Goal: Task Accomplishment & Management: Manage account settings

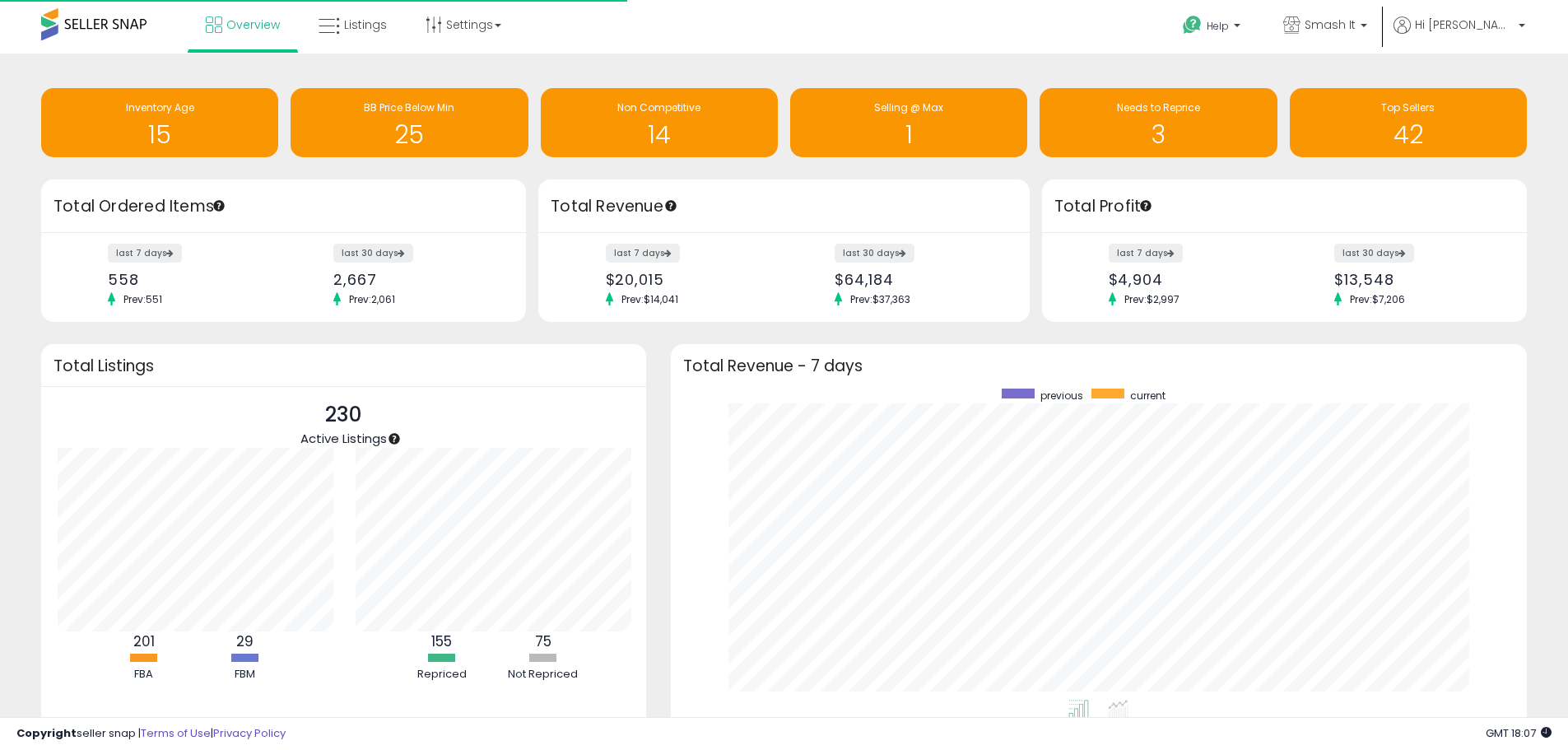
scroll to position [311, 824]
click at [1352, 36] on p "Smash It" at bounding box center [1325, 27] width 84 height 21
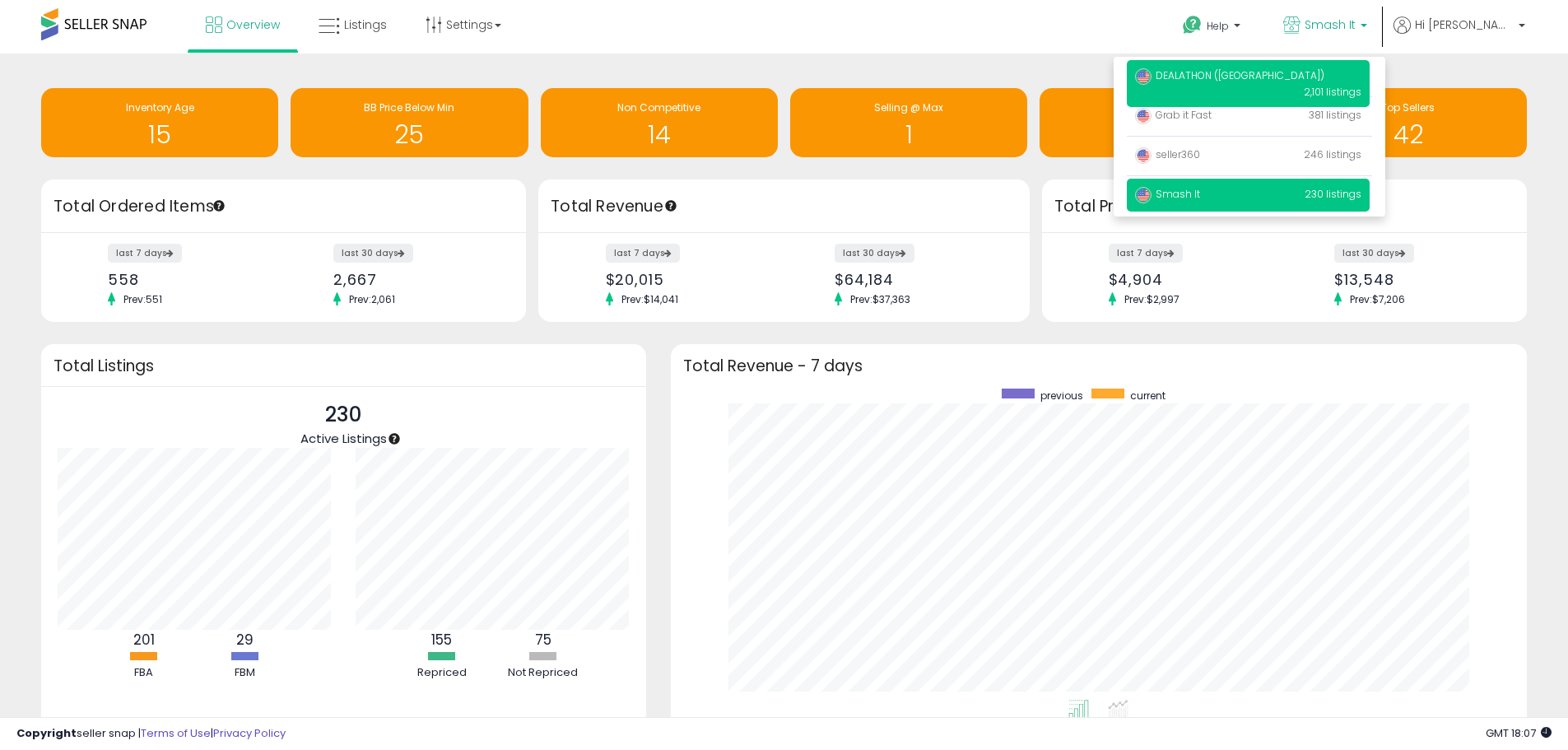
click at [1269, 87] on p "DEALATHON (US) 2,101 listings" at bounding box center [1248, 83] width 243 height 47
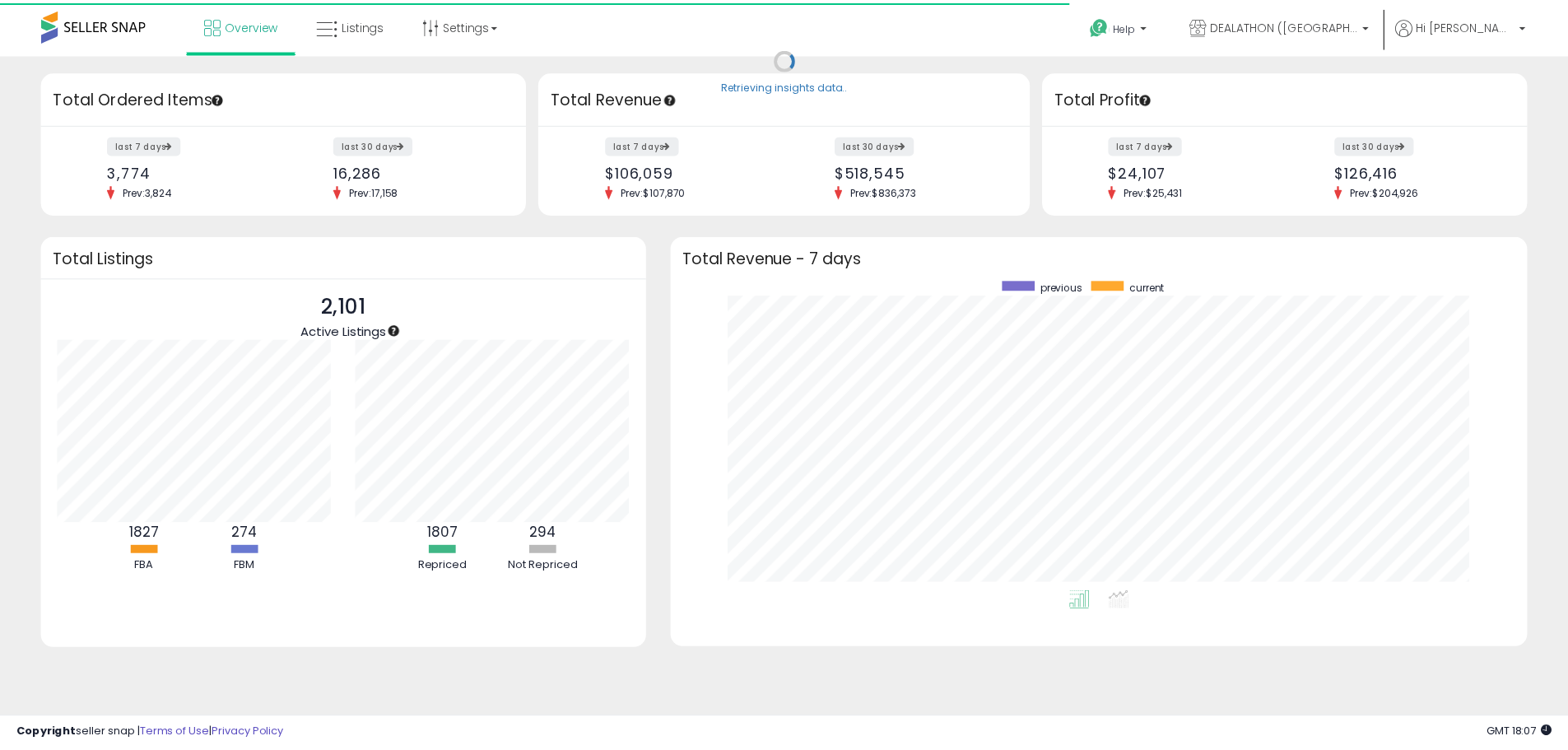
scroll to position [823002, 822355]
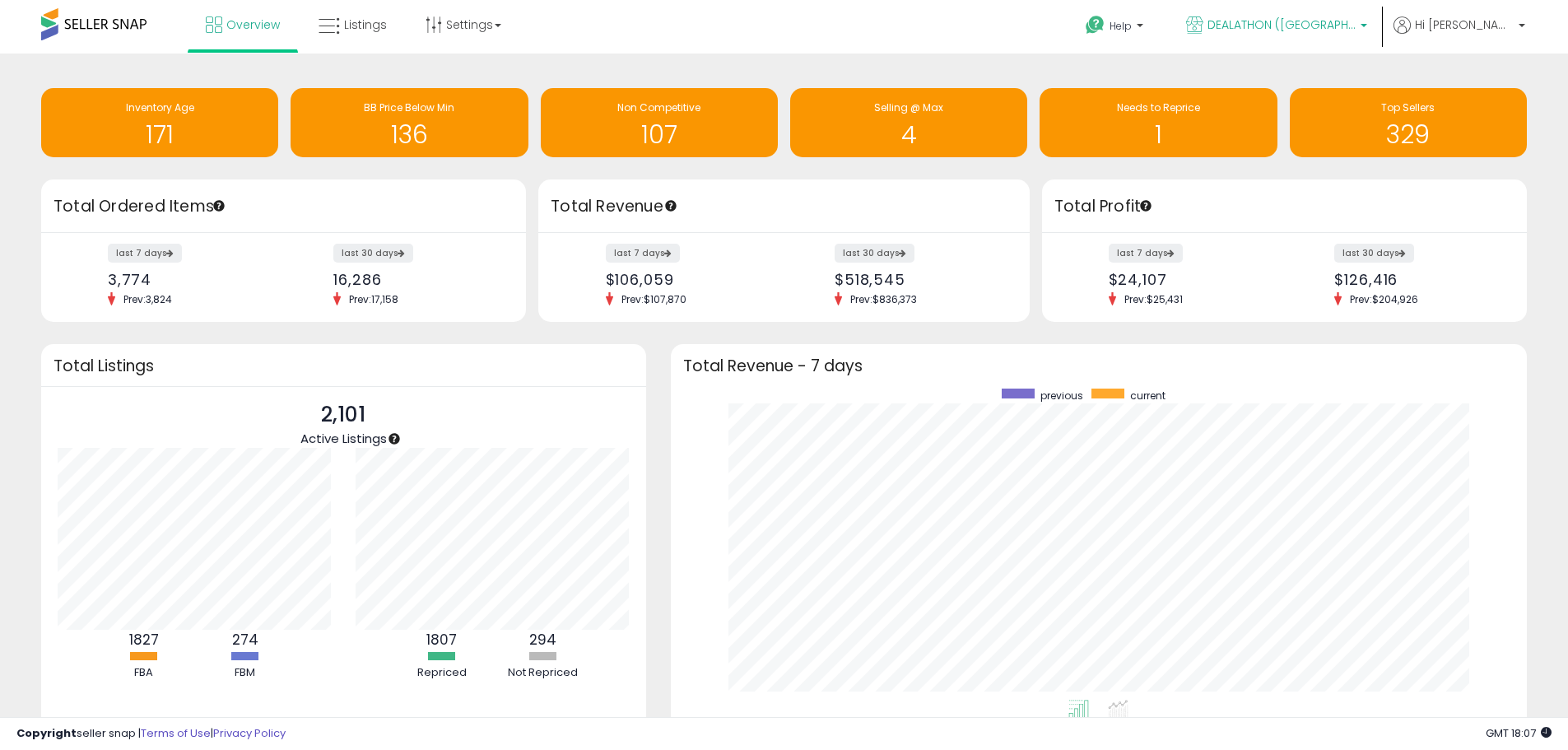
click at [1338, 27] on span "DEALATHON ([GEOGRAPHIC_DATA])" at bounding box center [1282, 25] width 148 height 17
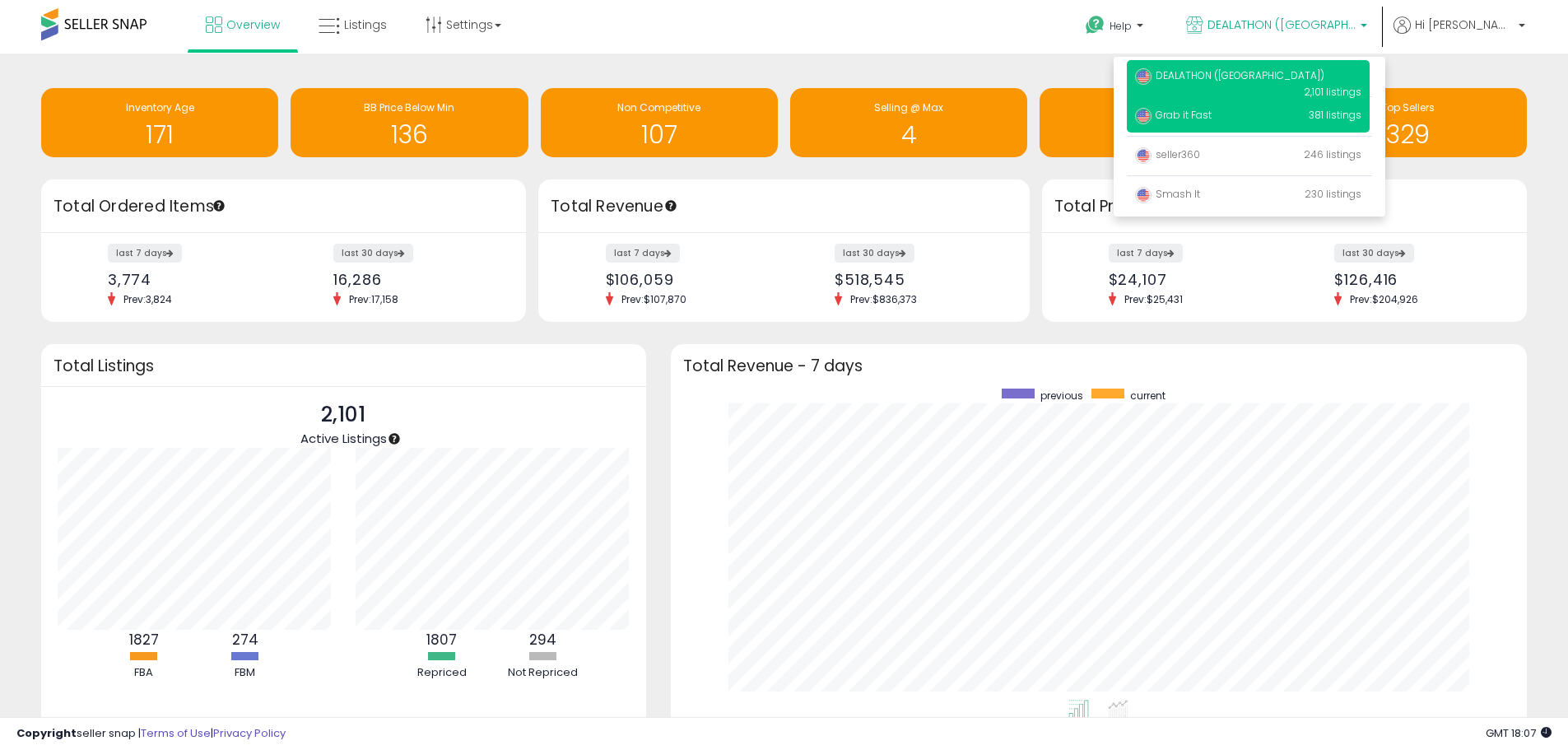
click at [1212, 116] on span "Grab it Fast" at bounding box center [1174, 115] width 77 height 14
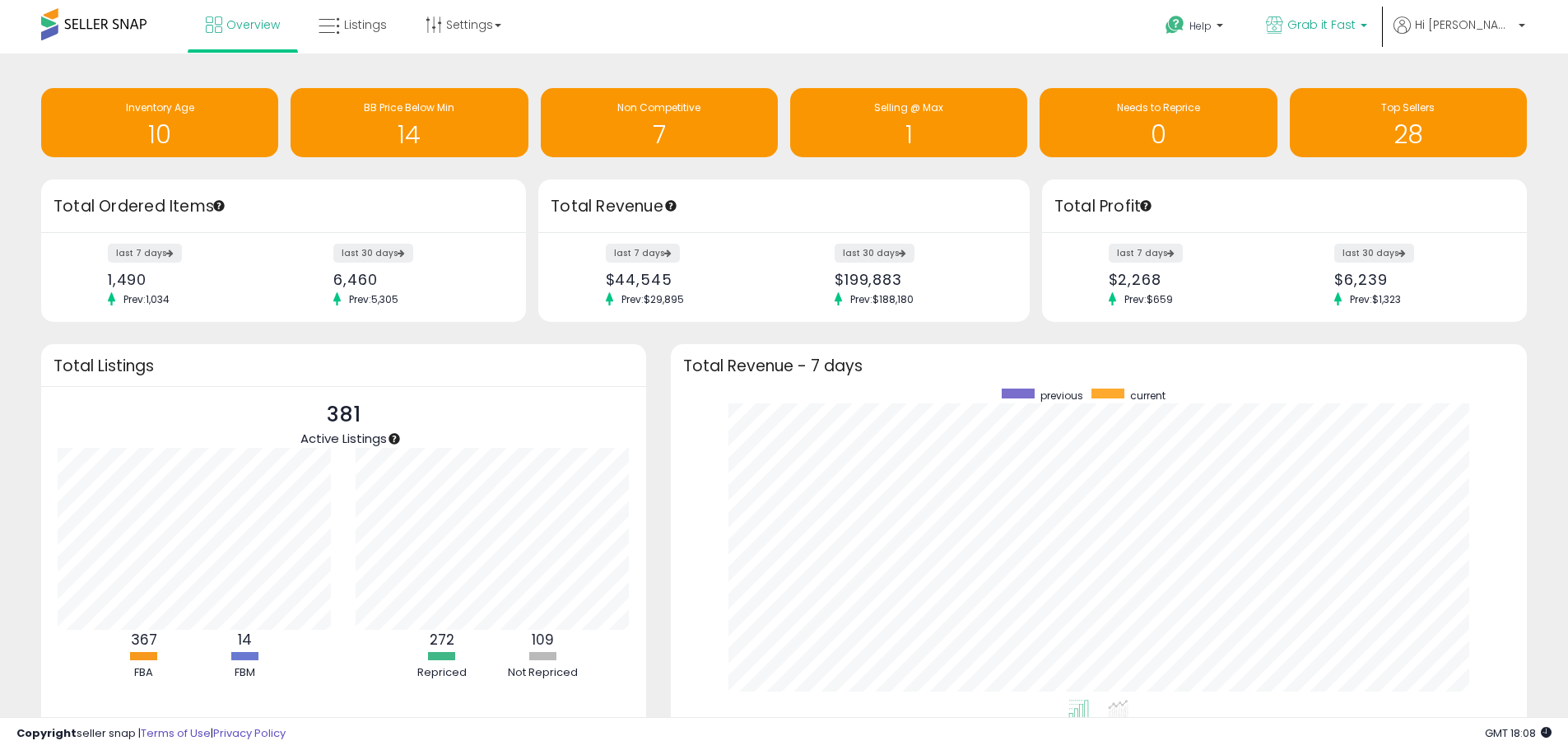
click at [1327, 37] on p "Grab it Fast" at bounding box center [1317, 27] width 102 height 21
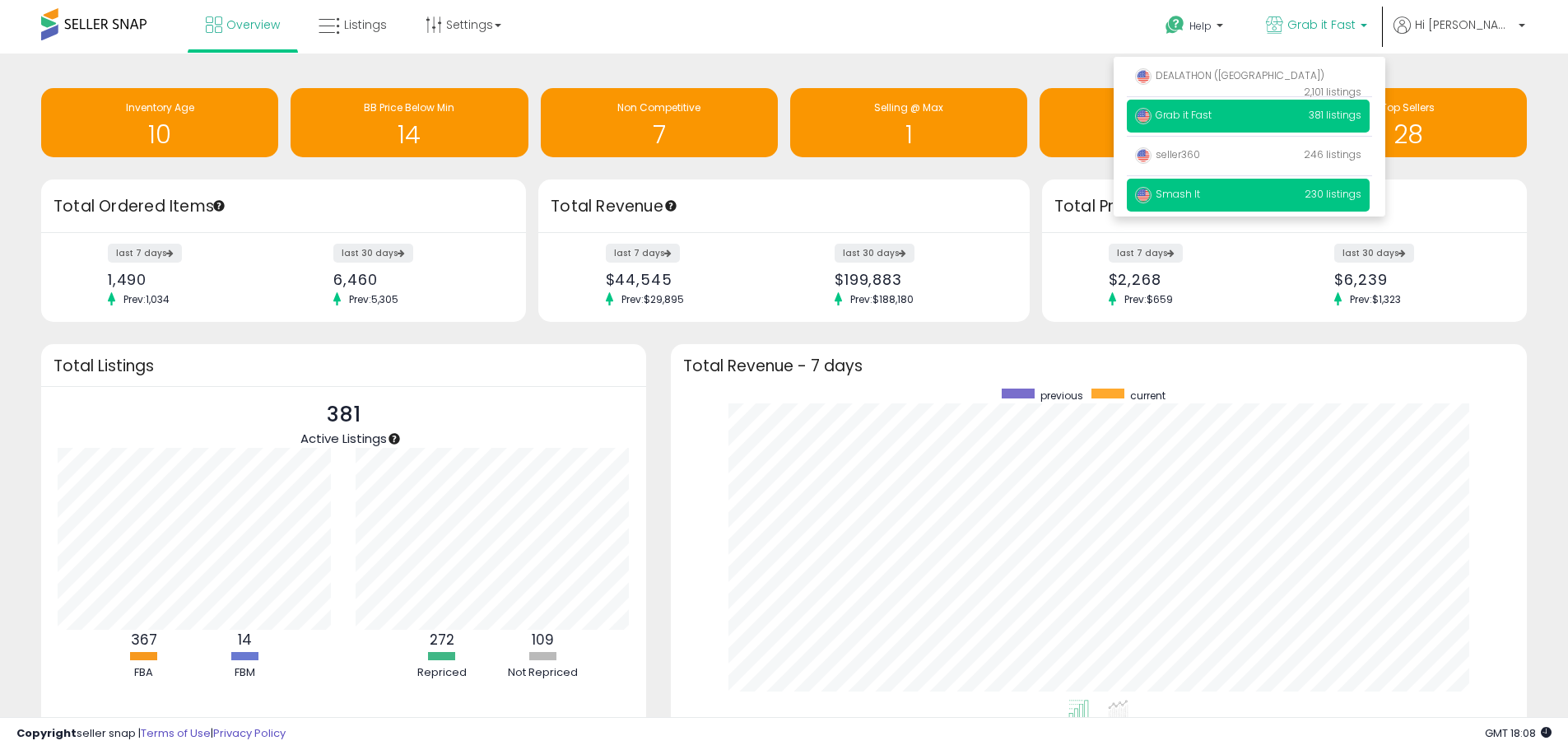
click at [1200, 188] on span "Smash It" at bounding box center [1168, 194] width 65 height 14
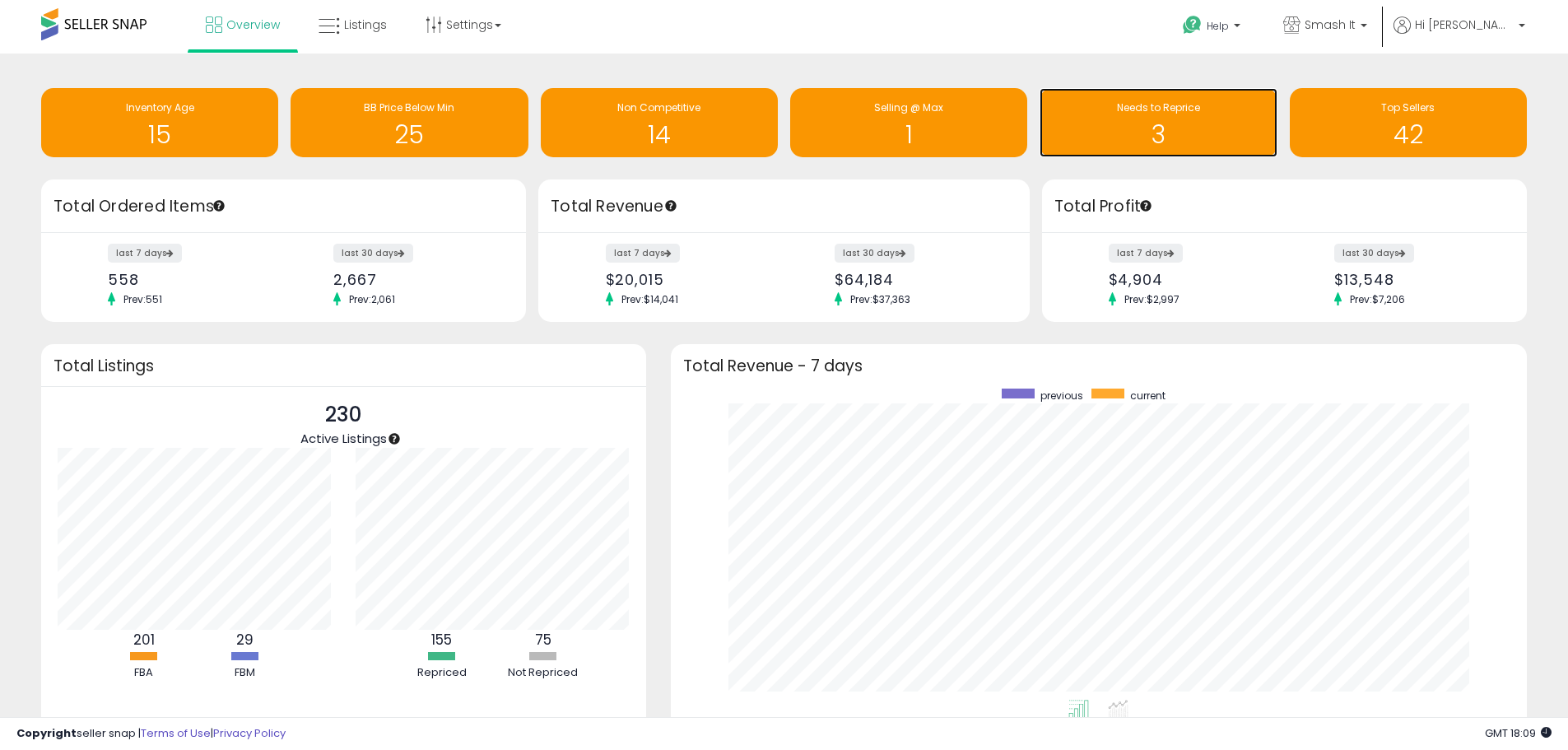
click at [1116, 140] on h1 "3" at bounding box center [1158, 134] width 221 height 27
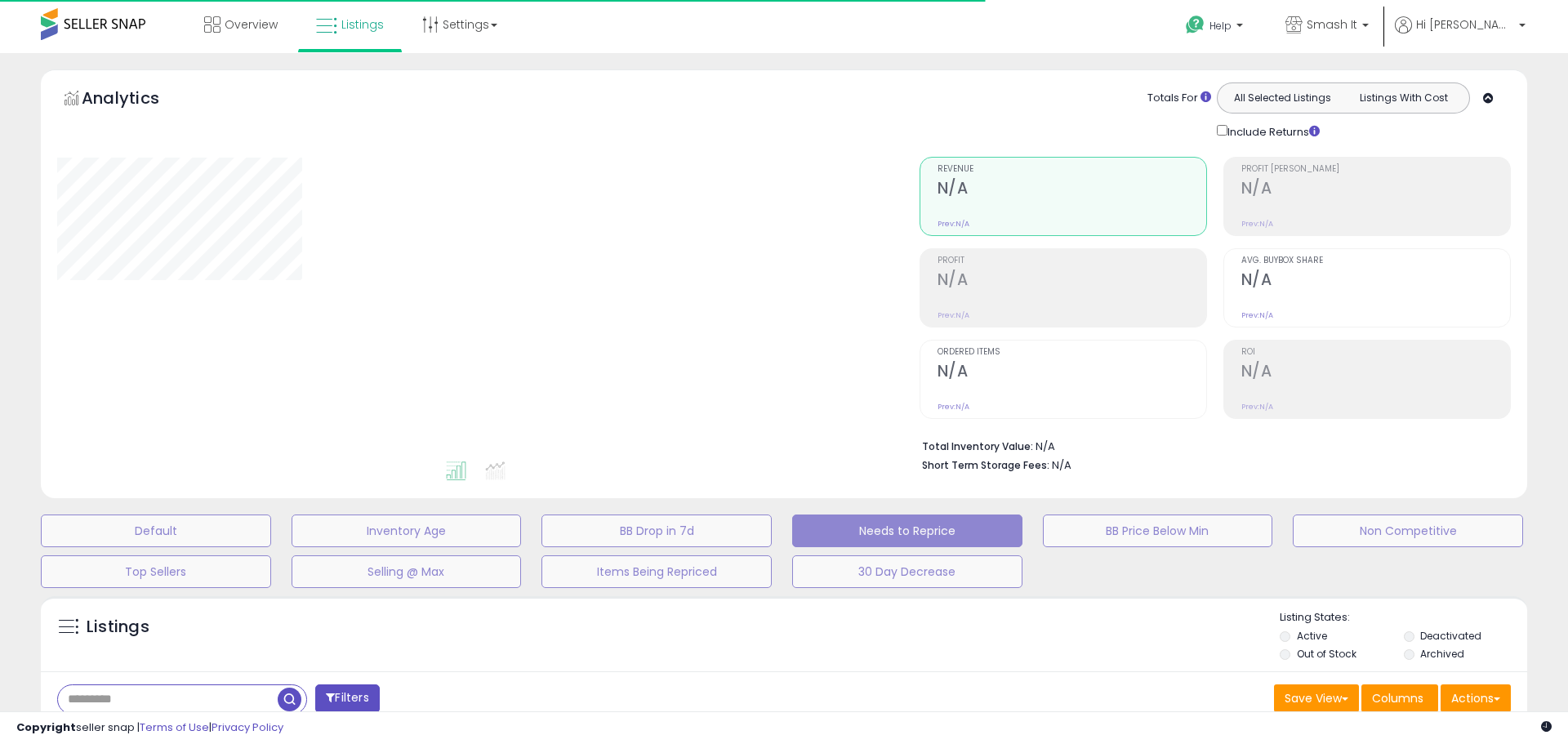
select select "**"
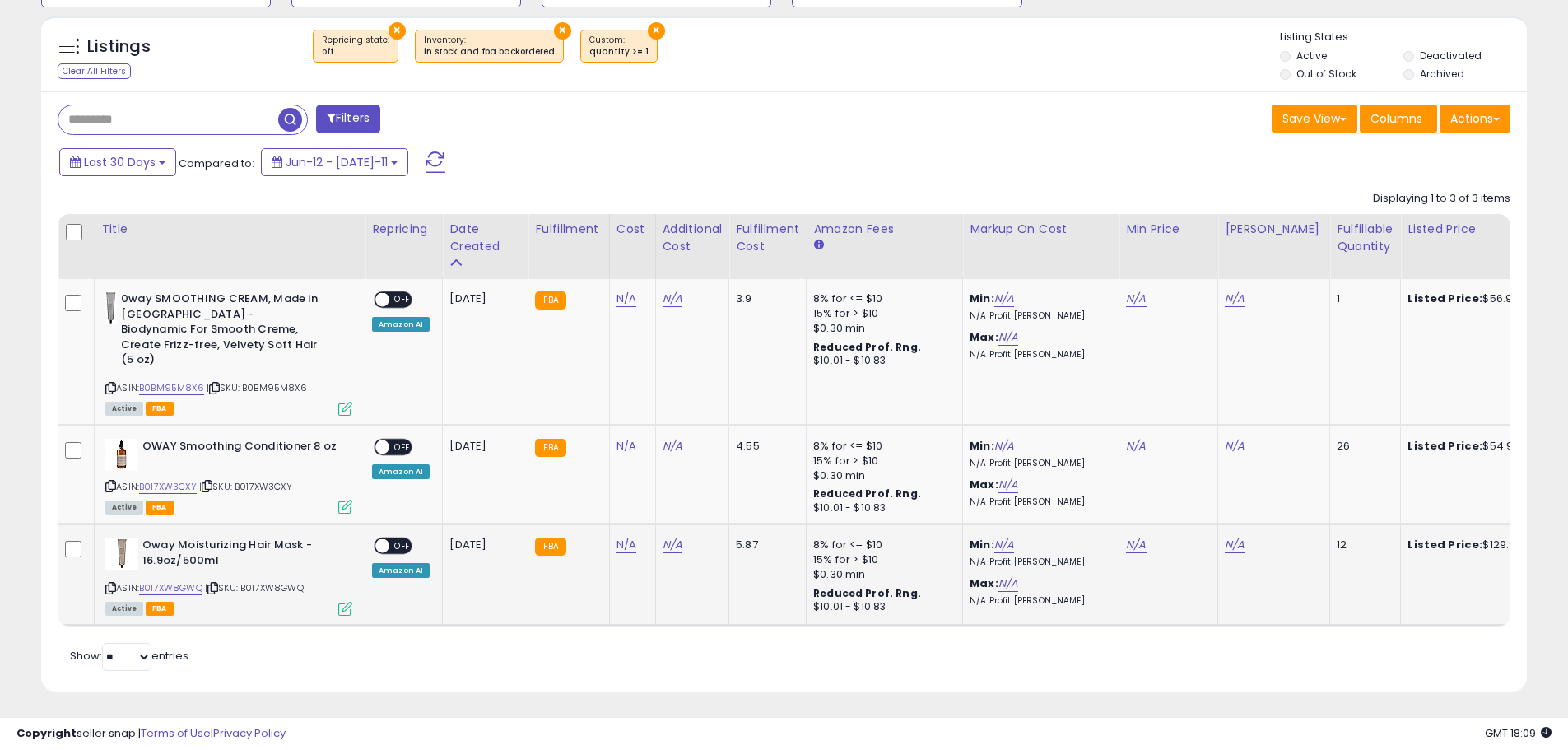
scroll to position [338, 862]
click at [113, 482] on icon at bounding box center [111, 486] width 11 height 9
click at [617, 307] on link "N/A" at bounding box center [627, 299] width 20 height 17
type input "*****"
click button "submit" at bounding box center [669, 389] width 28 height 25
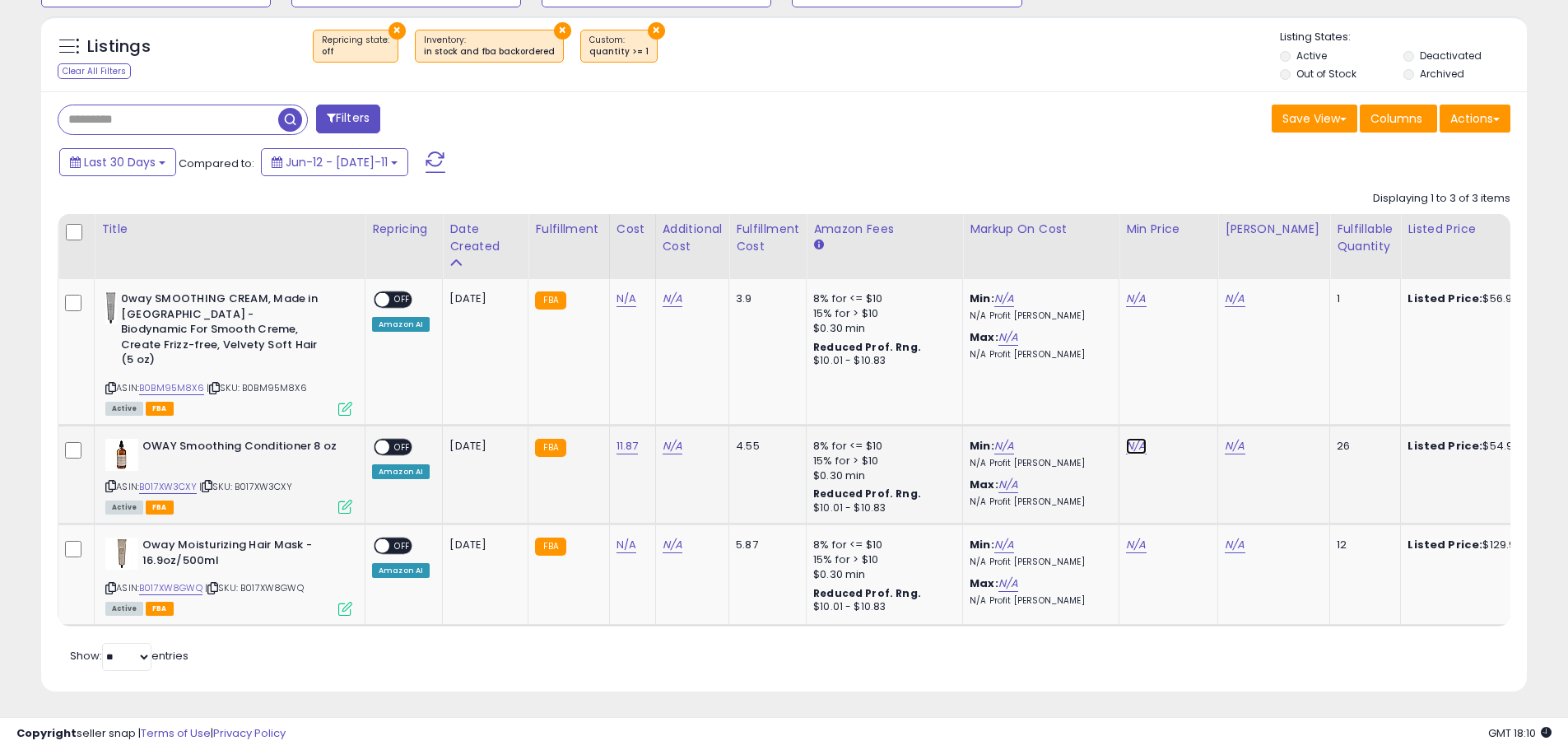
click at [1135, 307] on link "N/A" at bounding box center [1136, 299] width 20 height 17
type input "*****"
click button "submit" at bounding box center [1179, 389] width 28 height 25
click at [1225, 307] on link "N/A" at bounding box center [1235, 299] width 20 height 17
type input "*****"
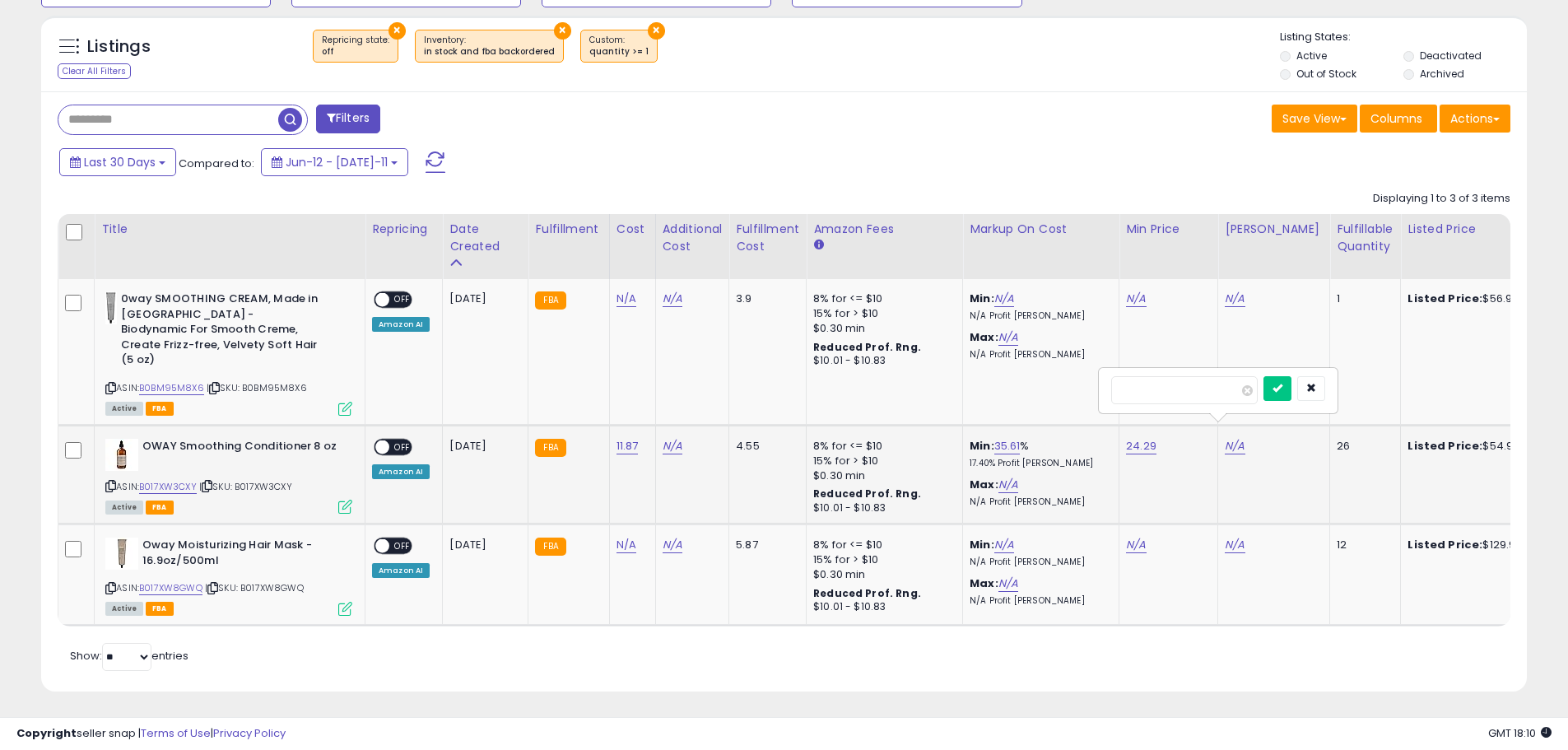
click button "submit" at bounding box center [1278, 389] width 28 height 25
click at [401, 440] on span "OFF" at bounding box center [403, 446] width 27 height 14
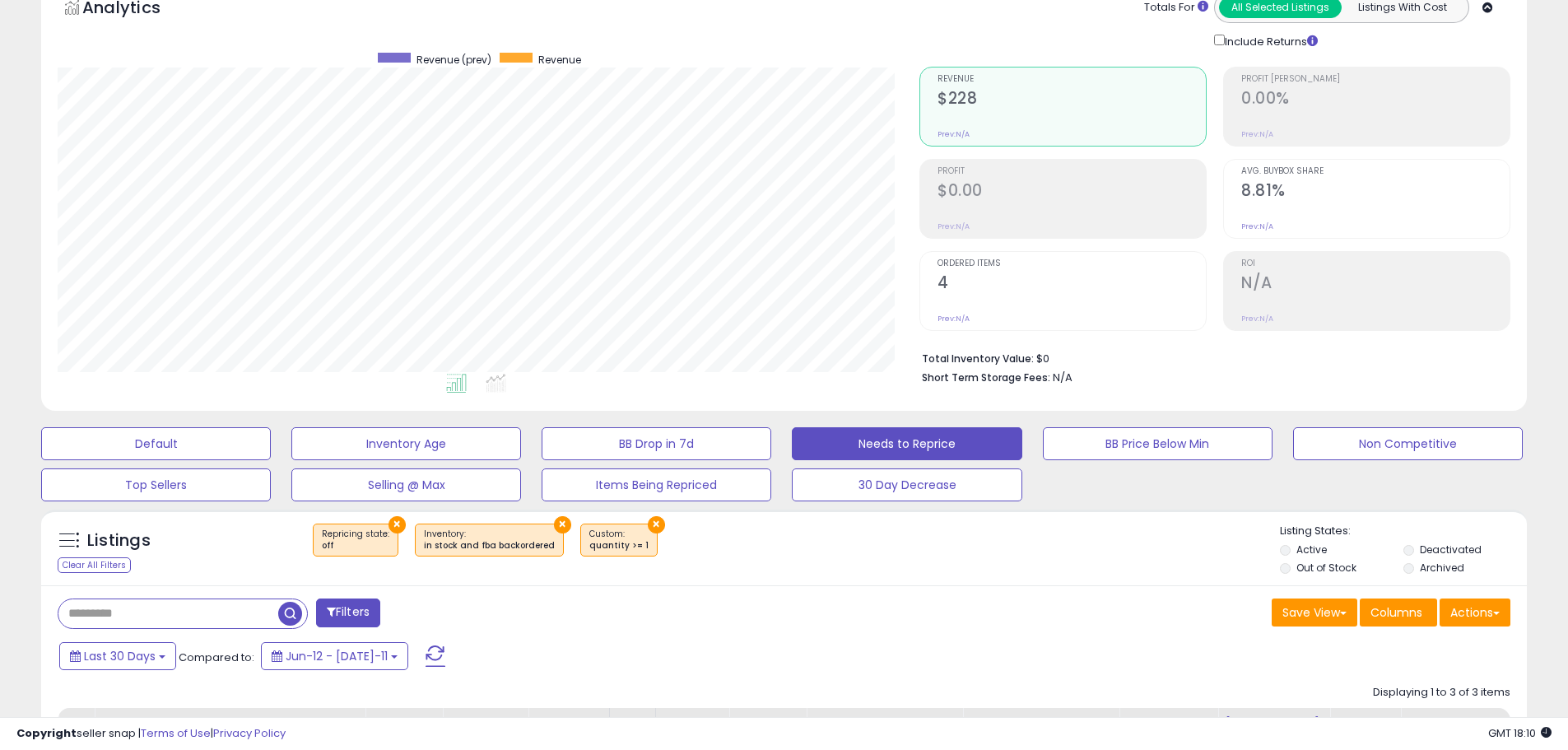
scroll to position [0, 0]
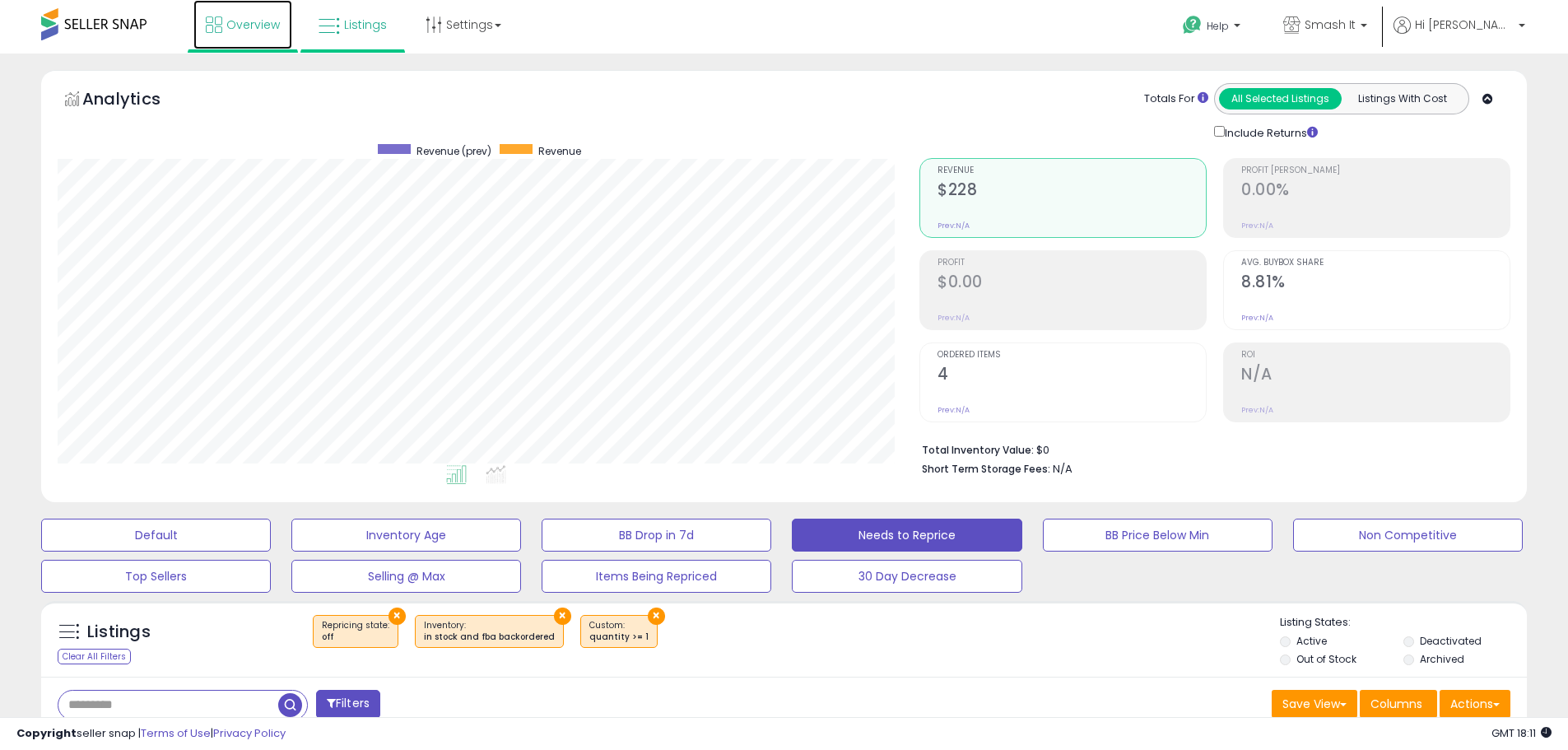
click at [249, 35] on link "Overview" at bounding box center [242, 24] width 99 height 49
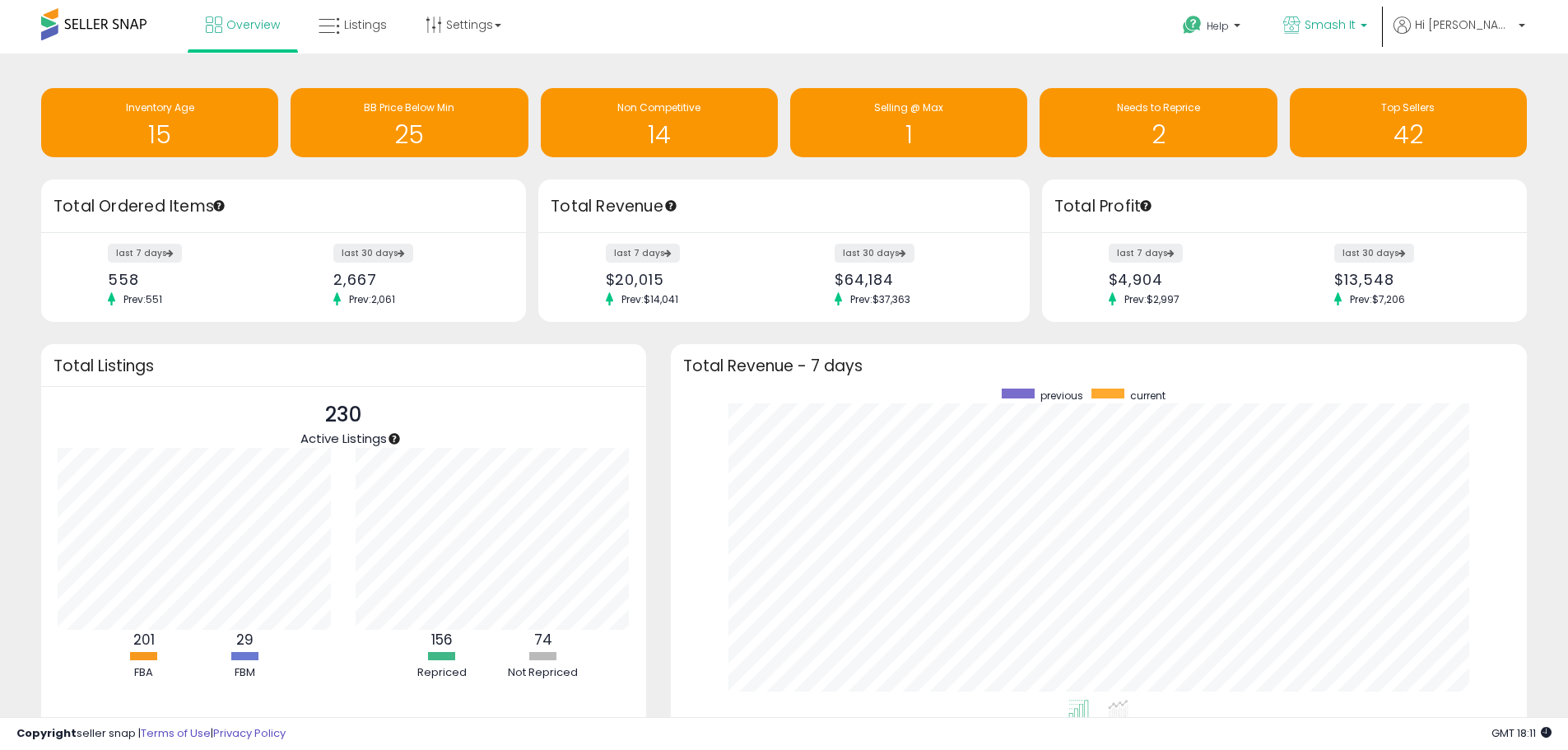
click at [1356, 27] on span "Smash It" at bounding box center [1330, 25] width 51 height 17
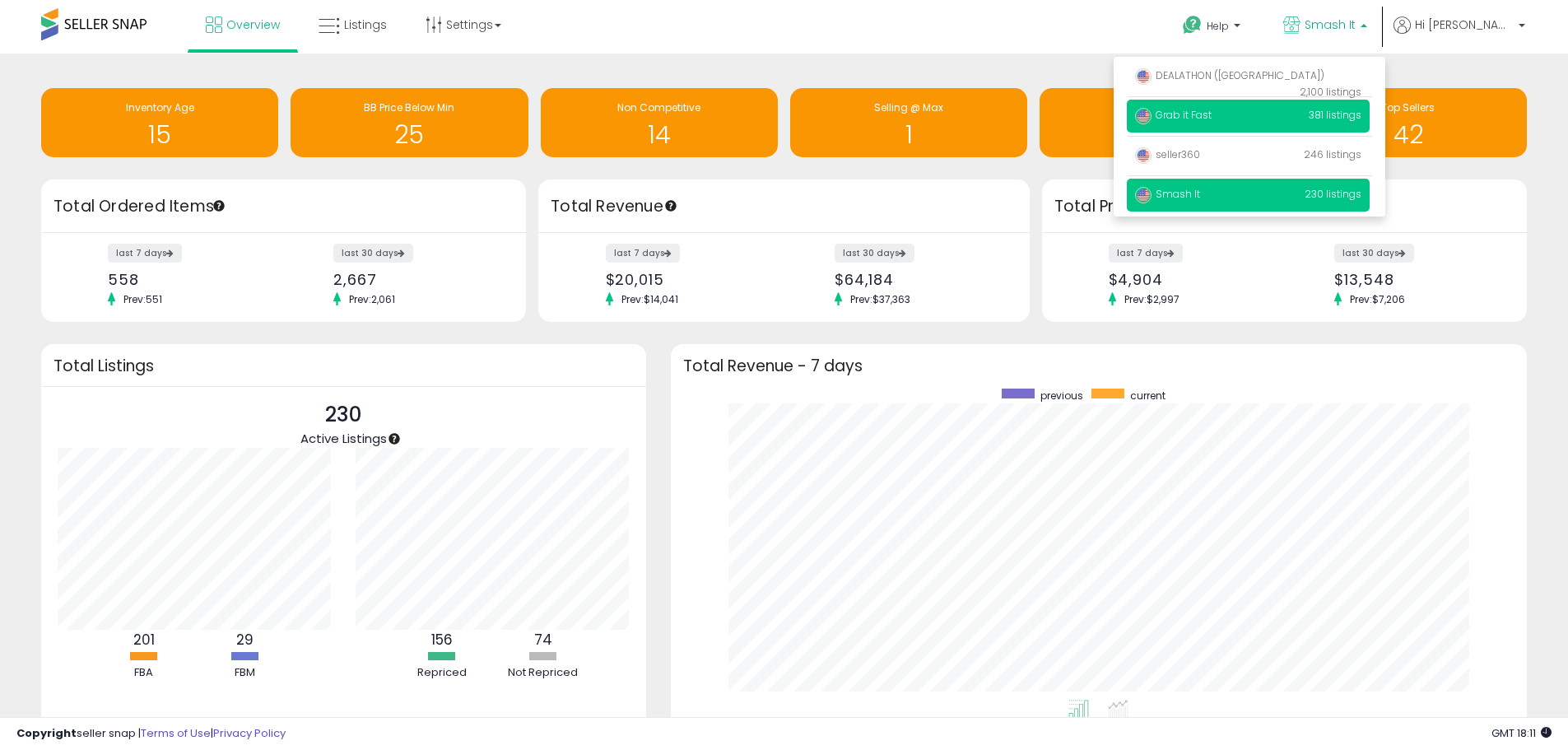
click at [1271, 112] on p "Grab it Fast 381 listings" at bounding box center [1248, 117] width 243 height 33
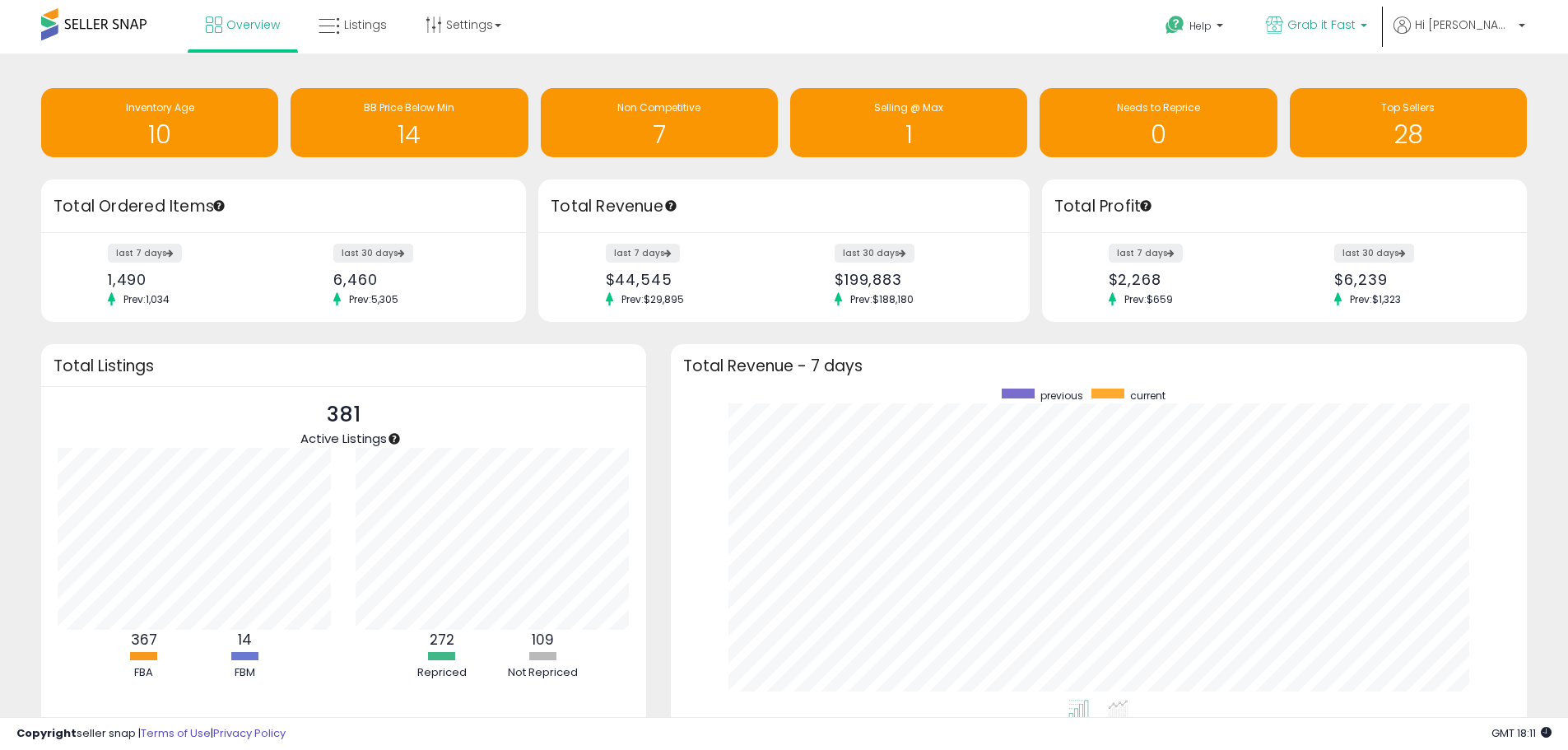
click at [1347, 17] on span "Grab it Fast" at bounding box center [1322, 25] width 68 height 17
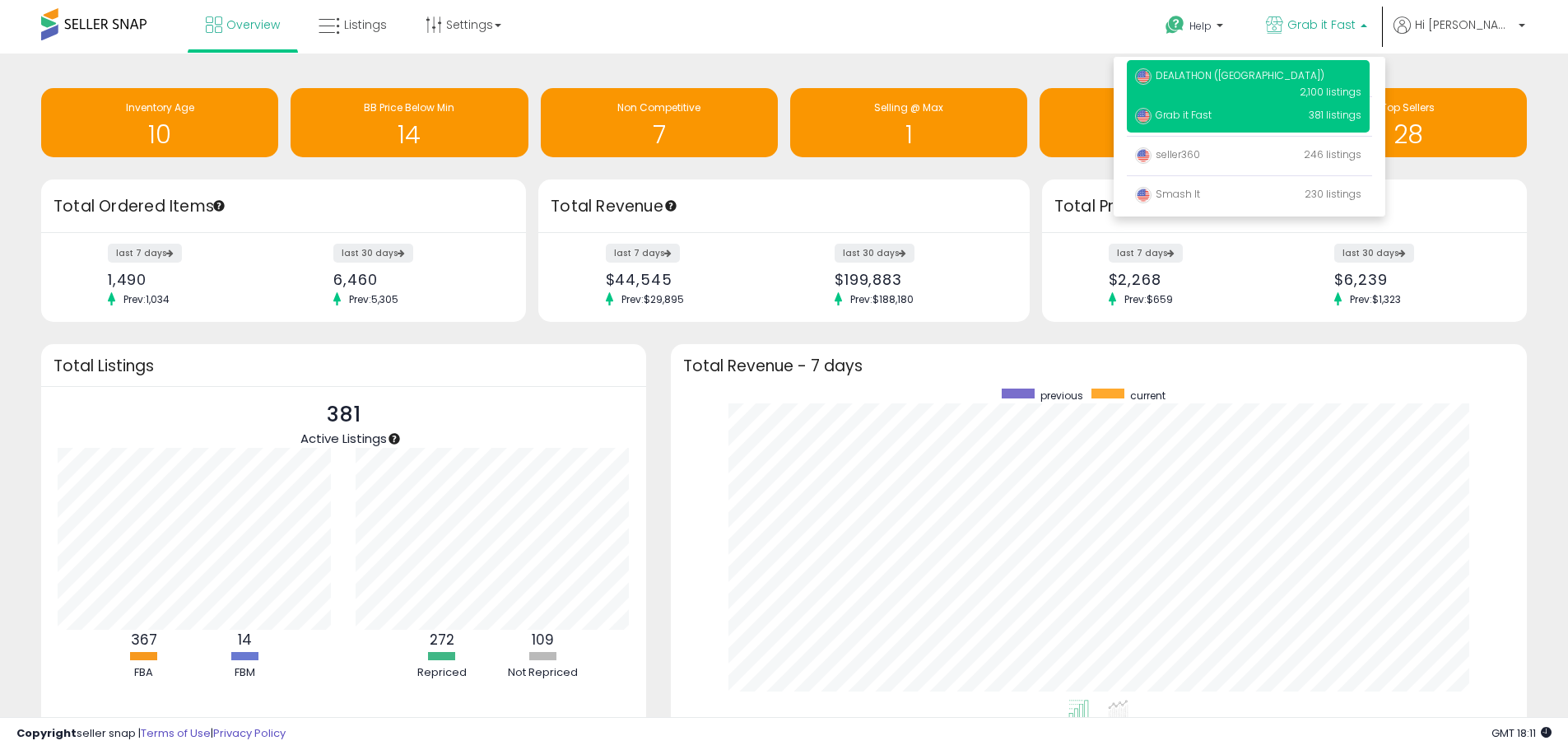
click at [1267, 66] on p "DEALATHON ([GEOGRAPHIC_DATA]) 2,100 listings" at bounding box center [1248, 83] width 243 height 47
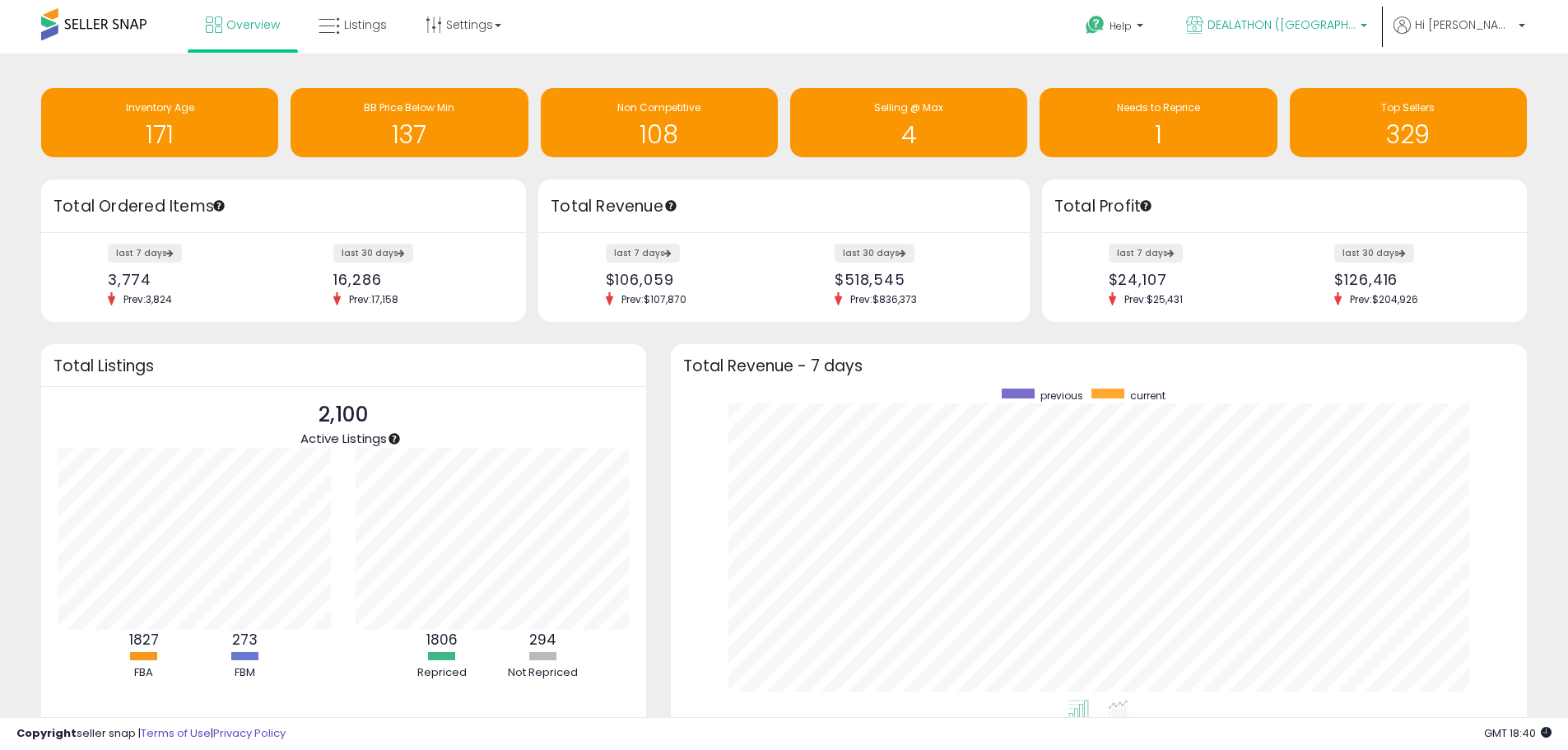
click at [1313, 34] on p "DEALATHON ([GEOGRAPHIC_DATA])" at bounding box center [1277, 27] width 181 height 21
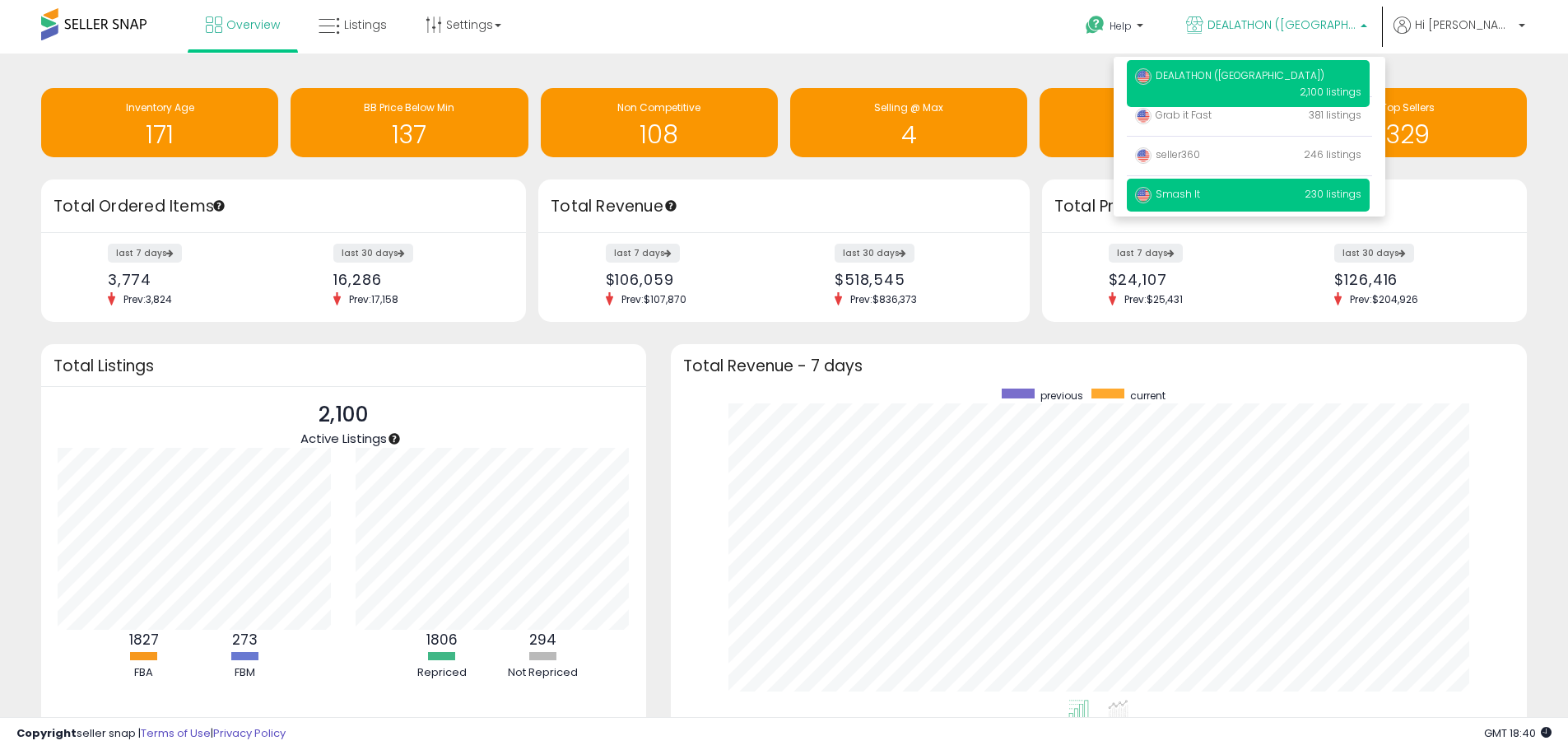
click at [1200, 191] on span "Smash It" at bounding box center [1168, 194] width 65 height 14
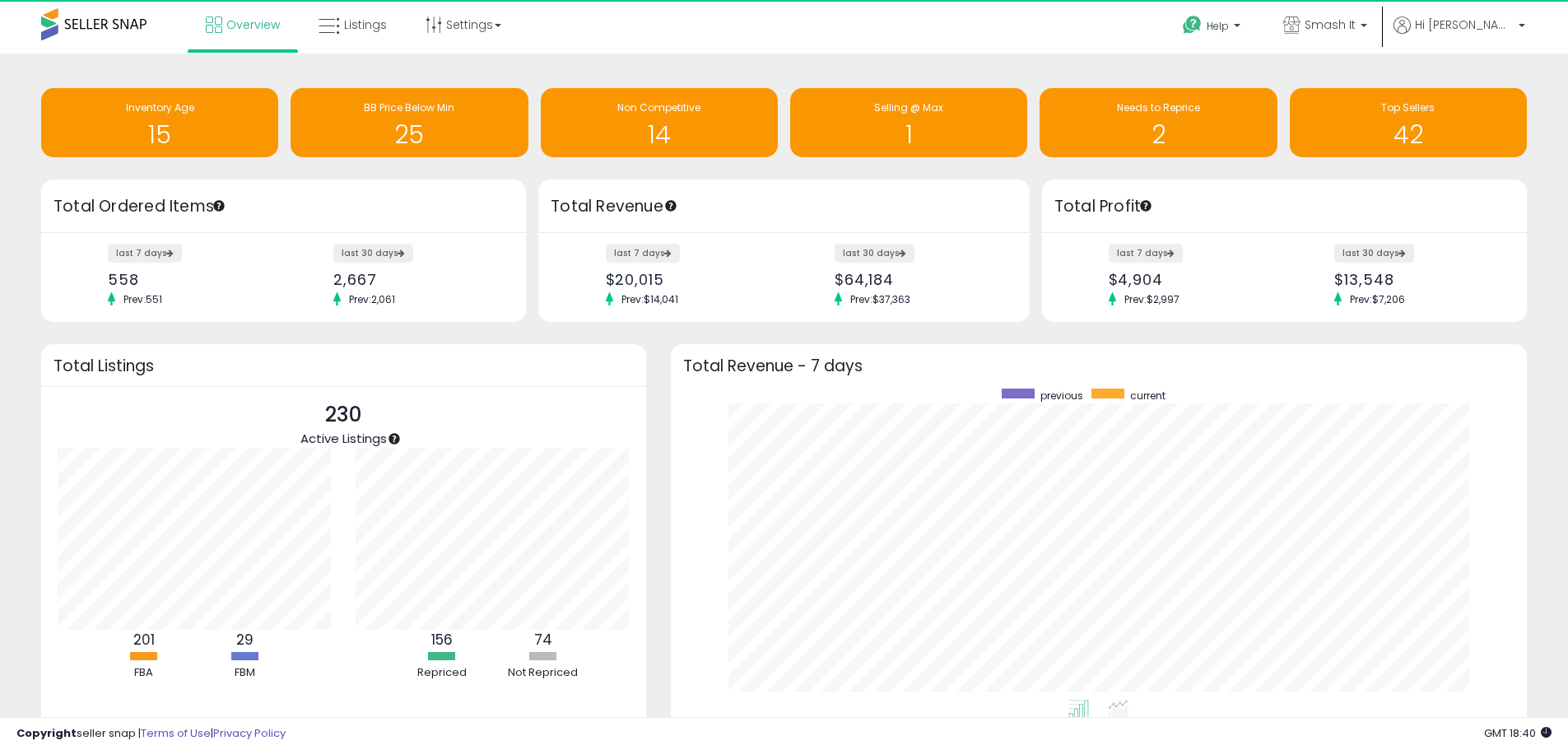
scroll to position [311, 824]
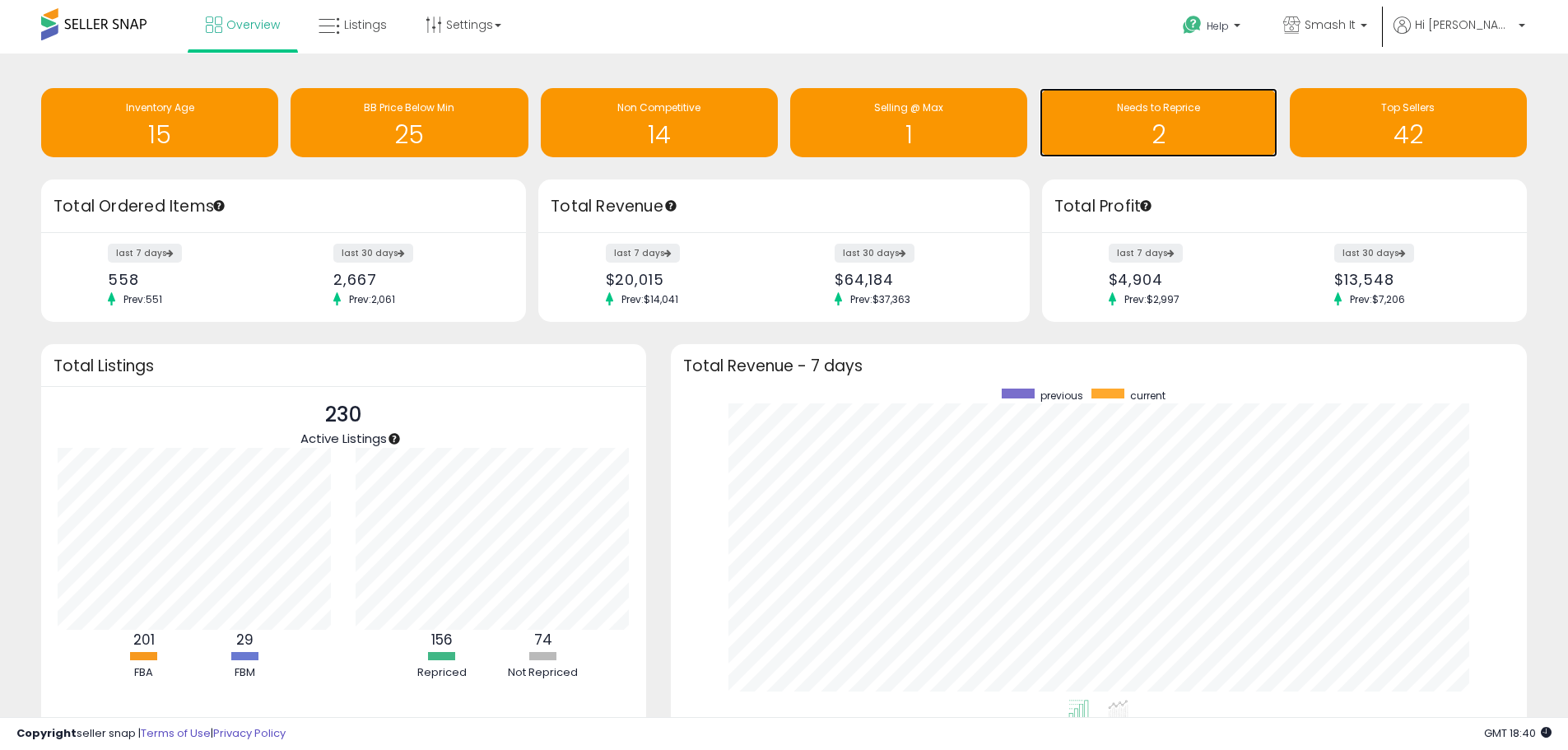
click at [1130, 117] on div "2" at bounding box center [1158, 124] width 221 height 47
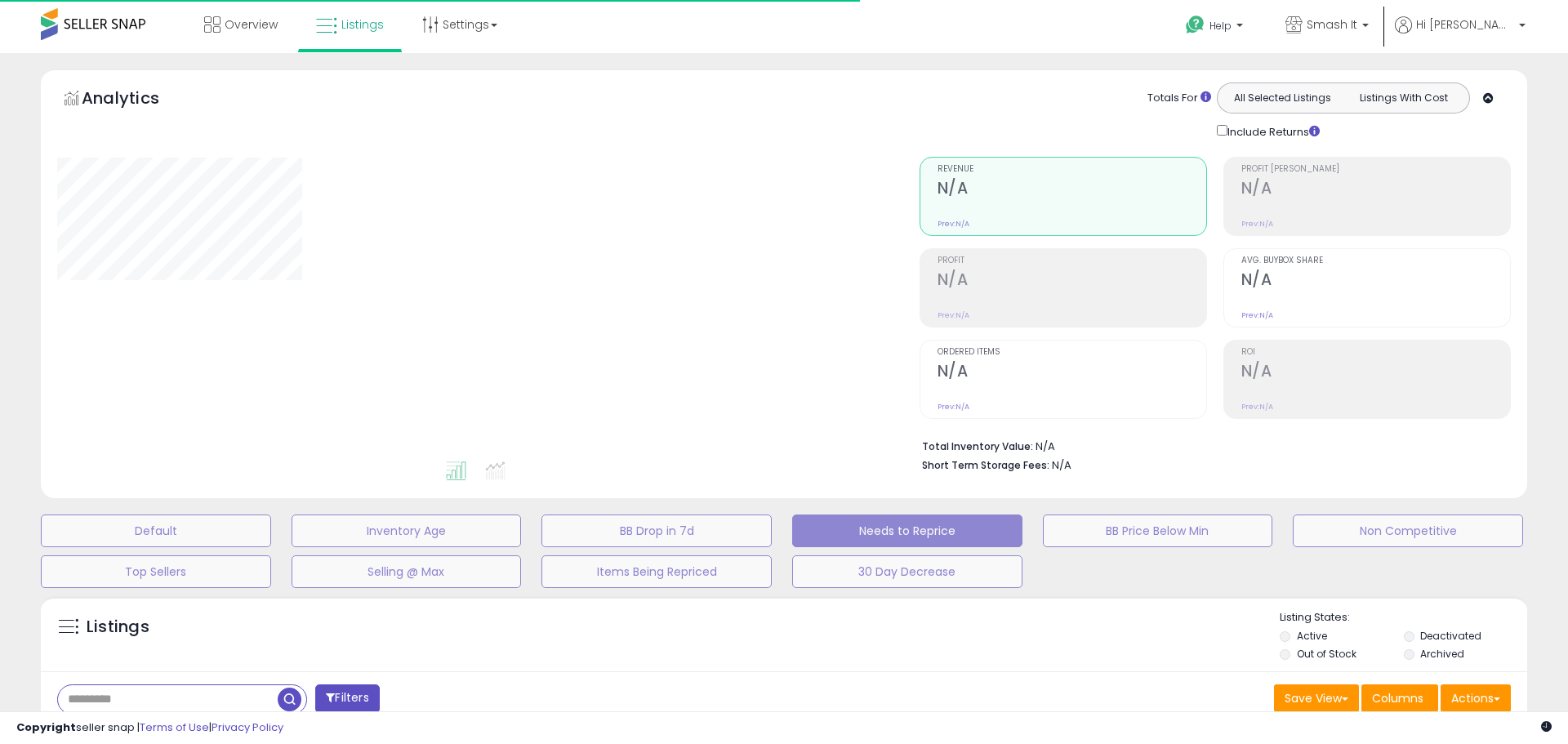
select select "**"
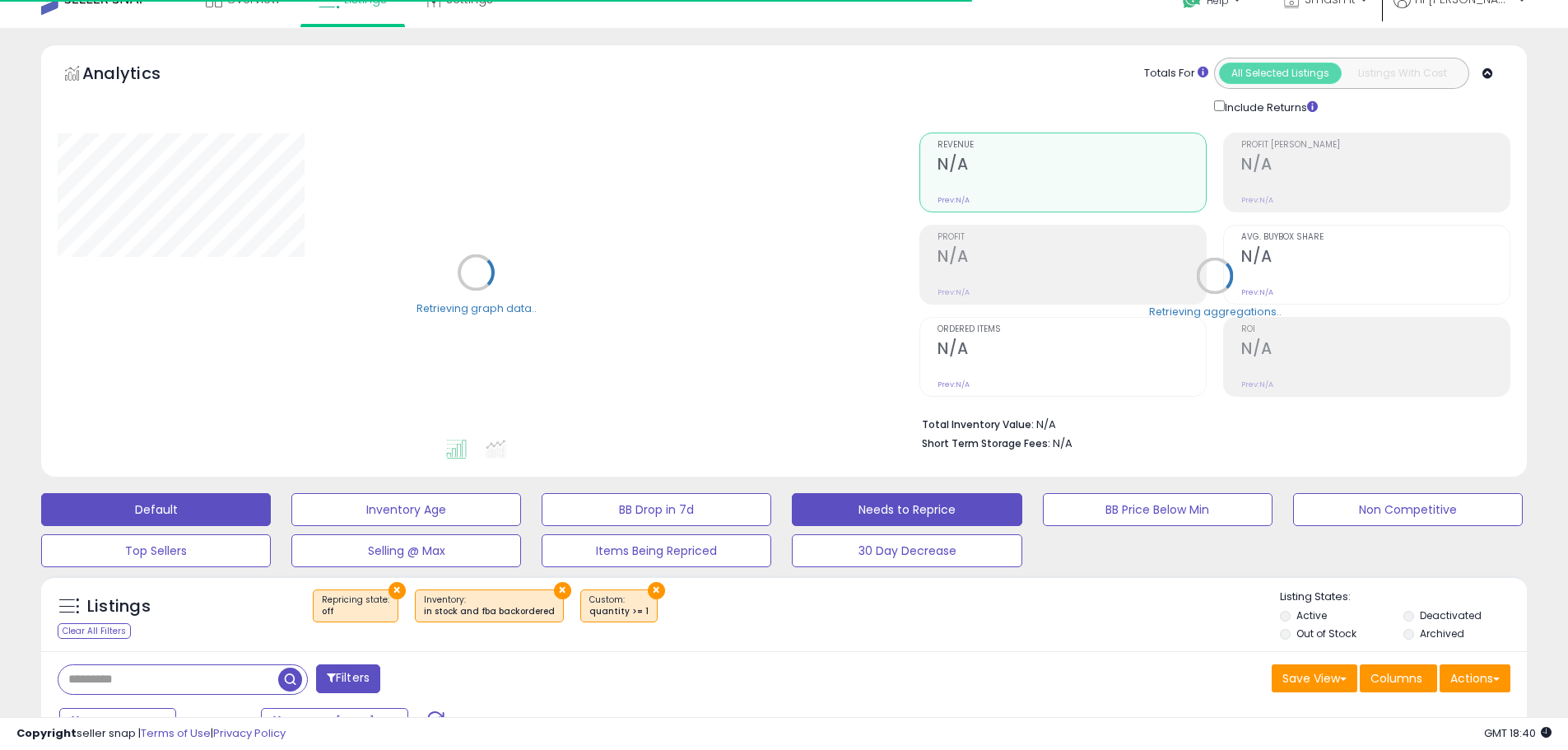
scroll to position [412, 0]
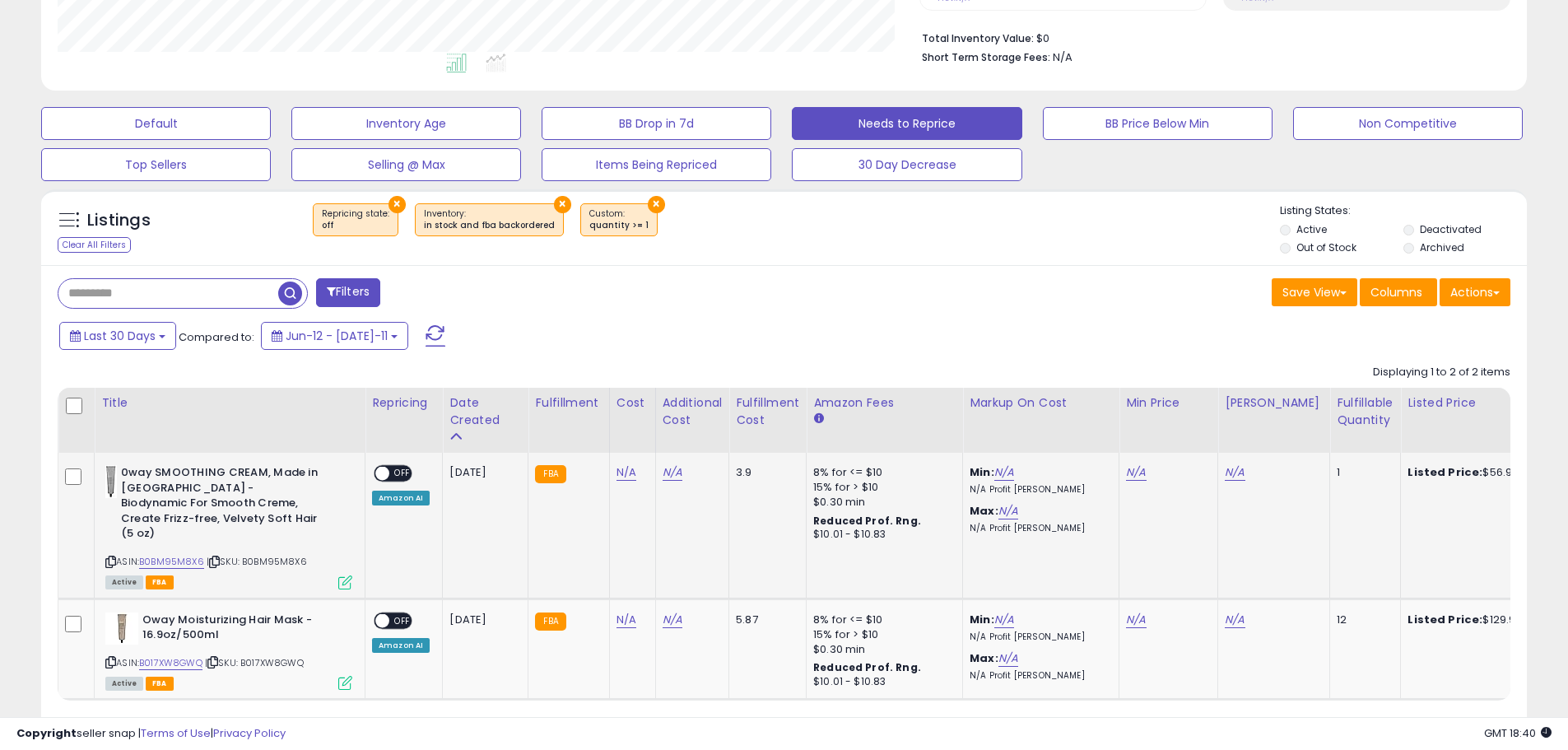
click at [111, 558] on icon at bounding box center [111, 562] width 11 height 9
click at [612, 479] on td "N/A" at bounding box center [632, 525] width 46 height 146
click at [619, 479] on link "N/A" at bounding box center [627, 473] width 20 height 17
type input "*****"
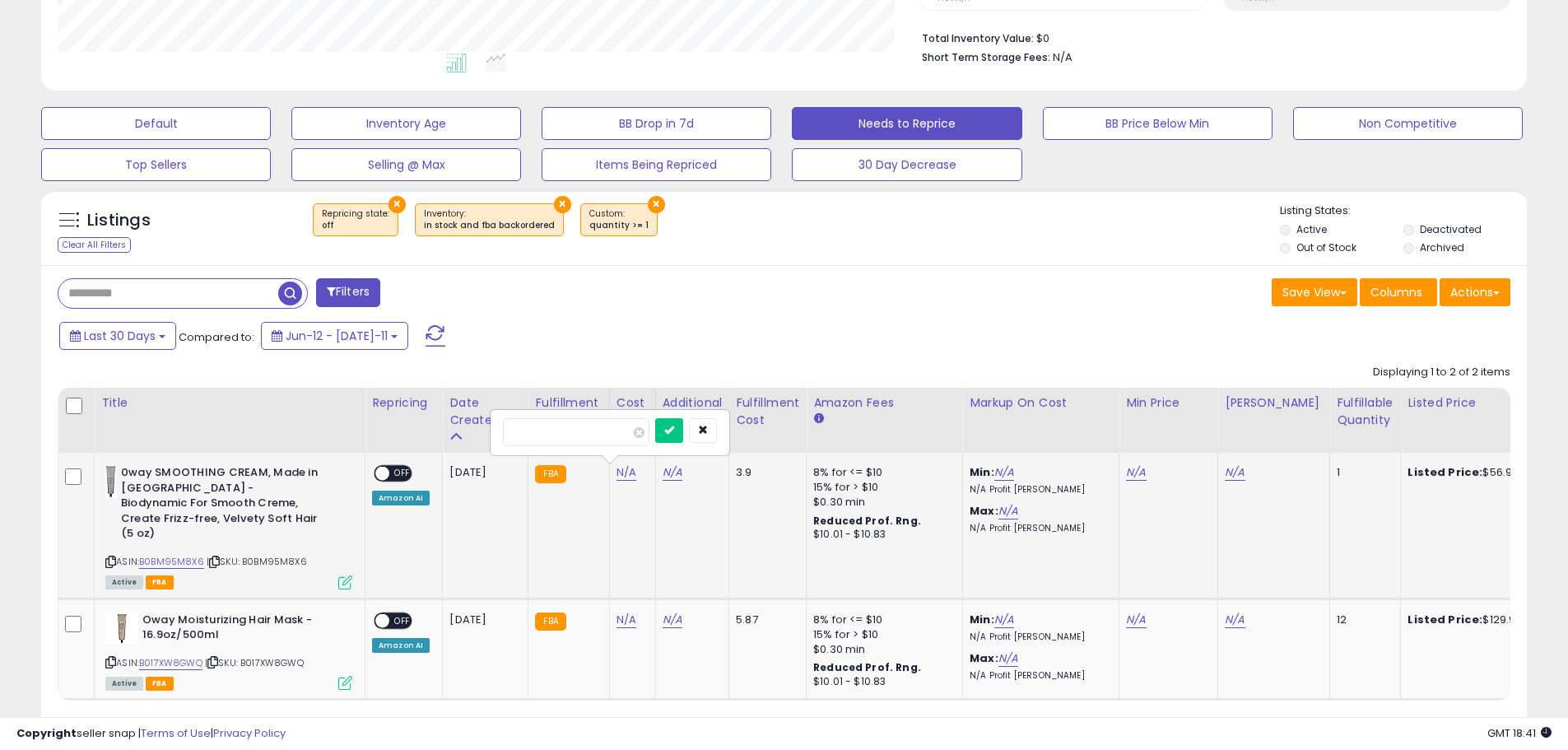
click button "submit" at bounding box center [669, 430] width 28 height 25
click at [1127, 474] on link "N/A" at bounding box center [1137, 473] width 20 height 17
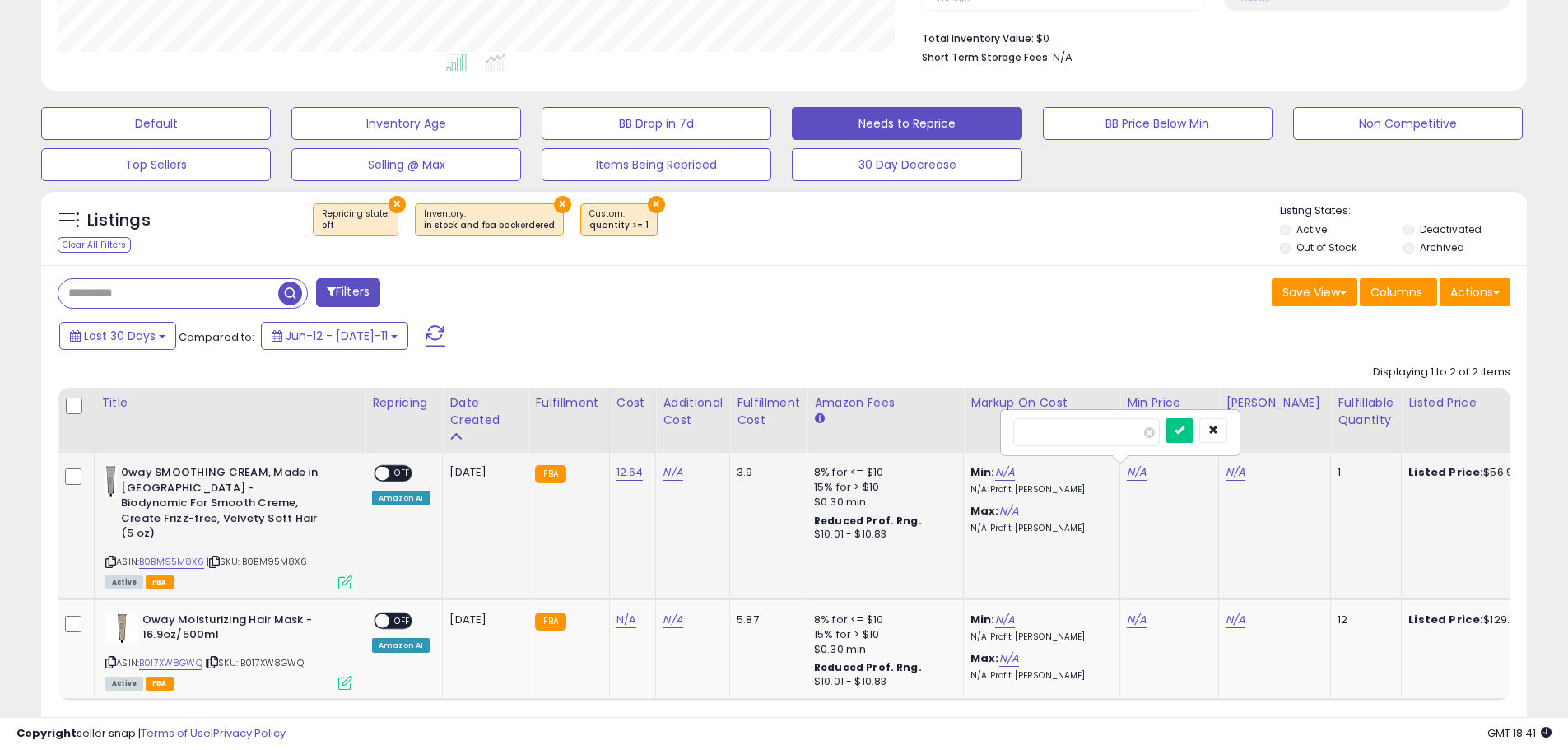
type input "*****"
click button "submit" at bounding box center [1180, 430] width 28 height 25
click at [1229, 474] on link "N/A" at bounding box center [1236, 473] width 20 height 17
type input "*****"
click button "submit" at bounding box center [1278, 430] width 28 height 25
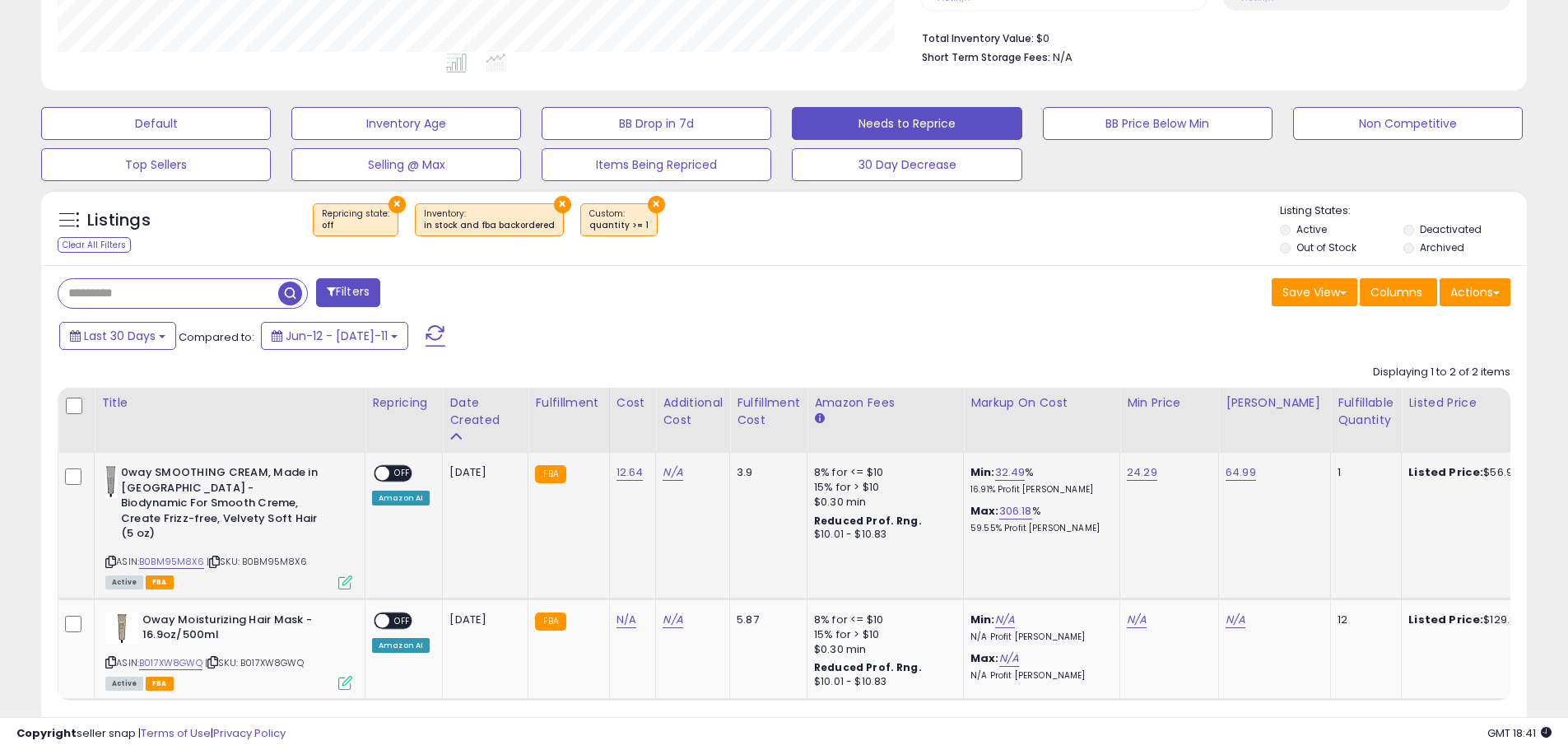
click at [394, 474] on span "OFF" at bounding box center [403, 474] width 27 height 14
click at [107, 658] on icon at bounding box center [111, 662] width 11 height 9
click at [623, 612] on link "N/A" at bounding box center [627, 620] width 20 height 17
type input "*****"
click button "submit" at bounding box center [669, 563] width 28 height 25
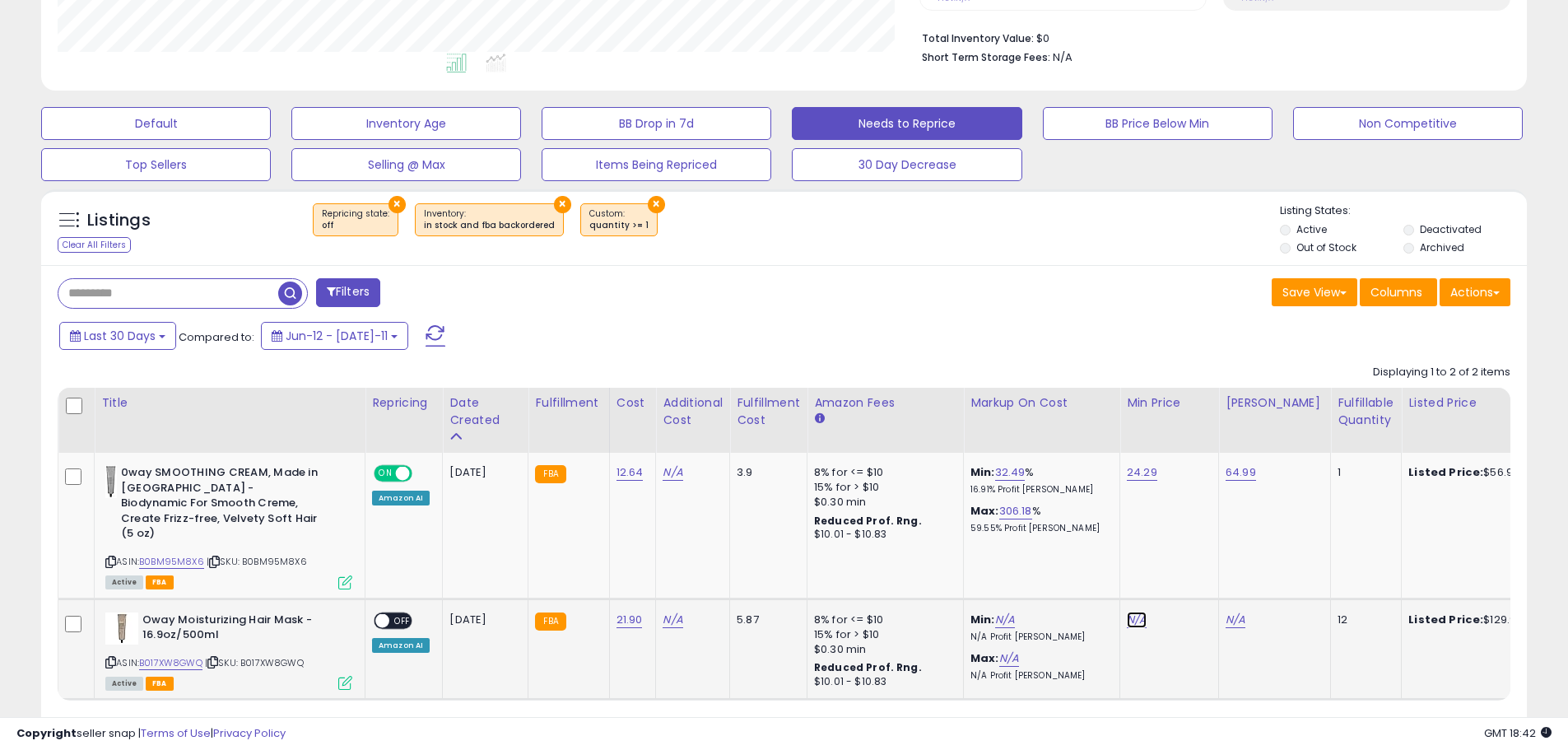
click at [1127, 612] on link "N/A" at bounding box center [1137, 620] width 20 height 17
type input "*****"
click button "submit" at bounding box center [1180, 563] width 28 height 25
click at [1233, 612] on link "N/A" at bounding box center [1236, 620] width 20 height 17
type input "*****"
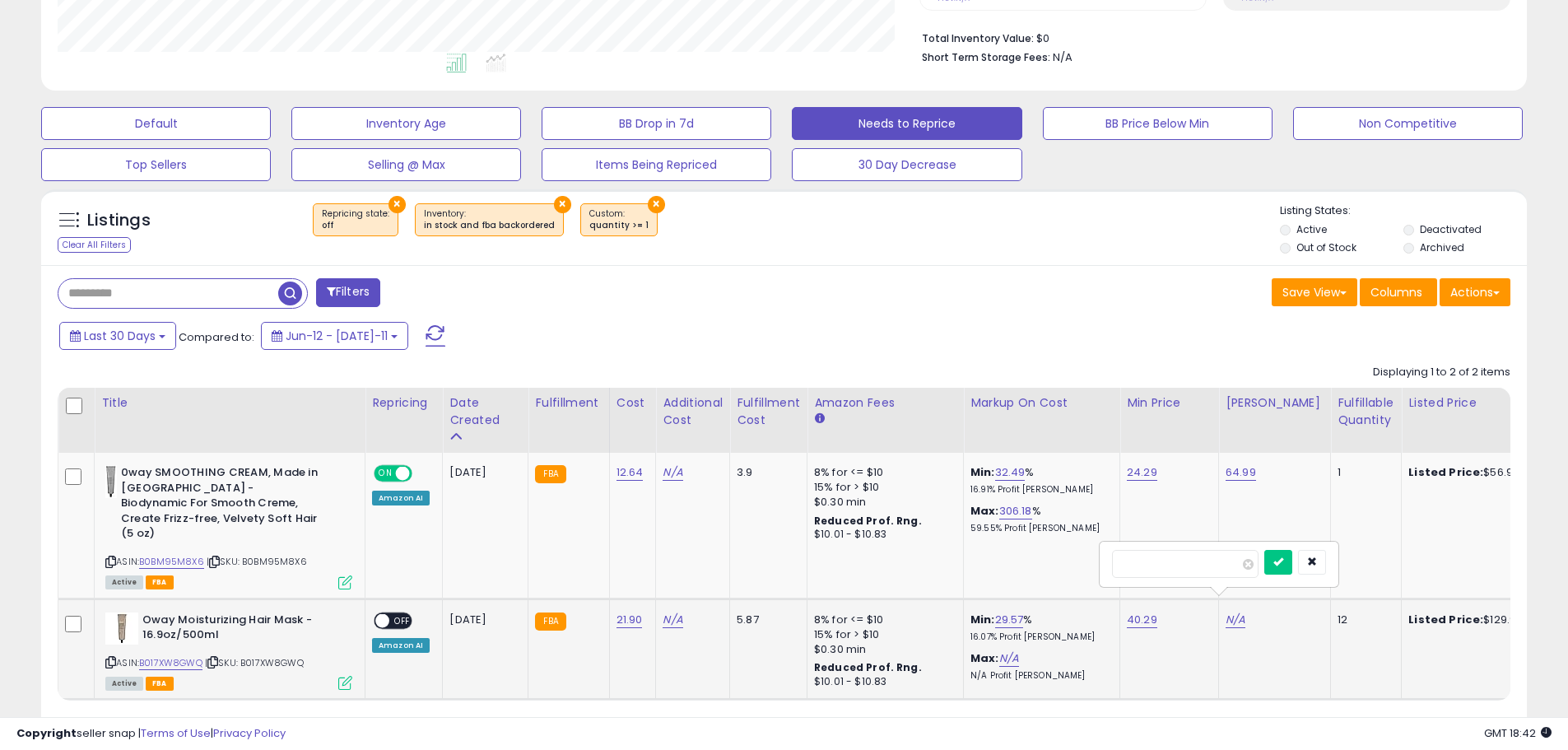
click button "submit" at bounding box center [1278, 563] width 28 height 25
click at [400, 613] on span "OFF" at bounding box center [403, 620] width 27 height 14
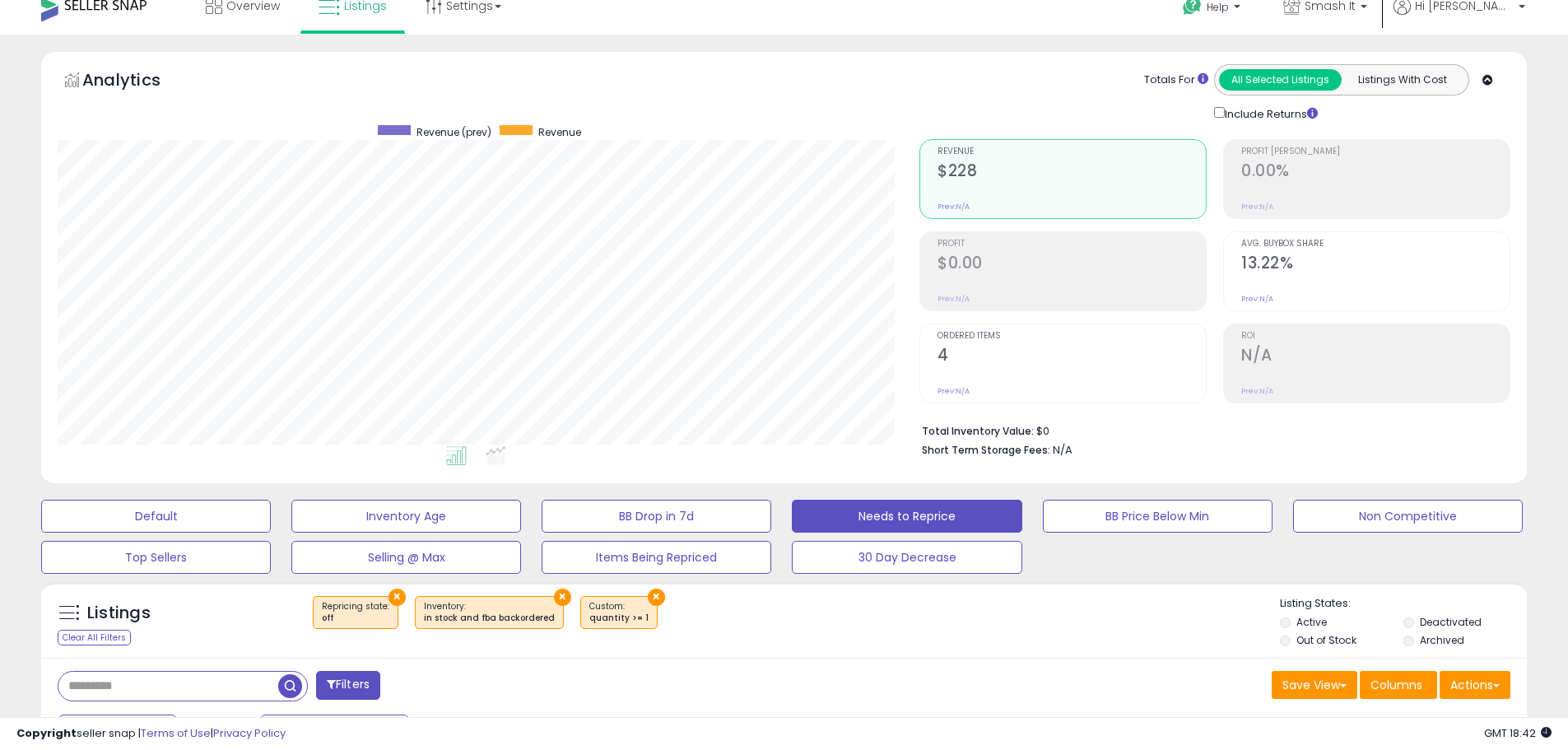
scroll to position [0, 0]
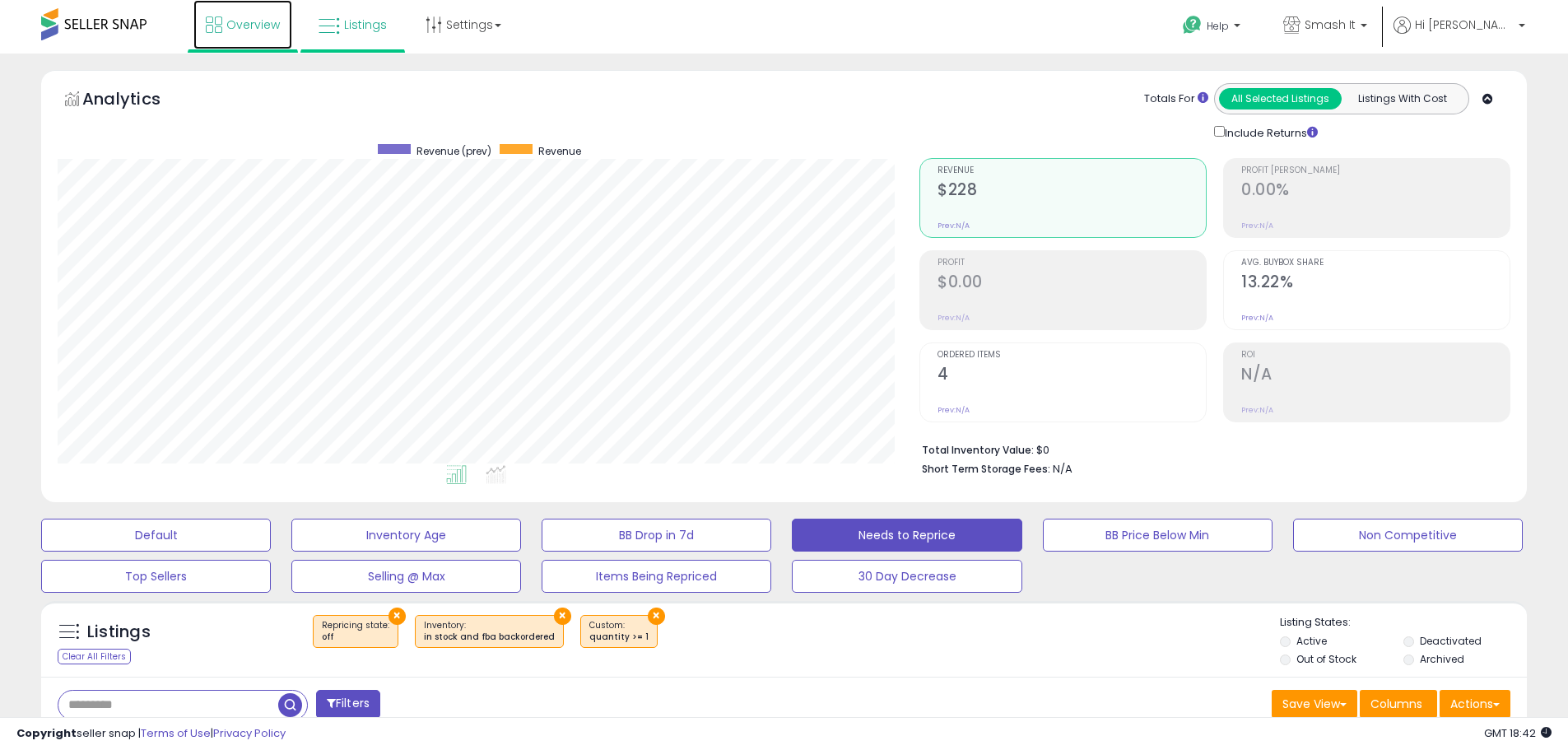
click at [265, 41] on link "Overview" at bounding box center [242, 24] width 99 height 49
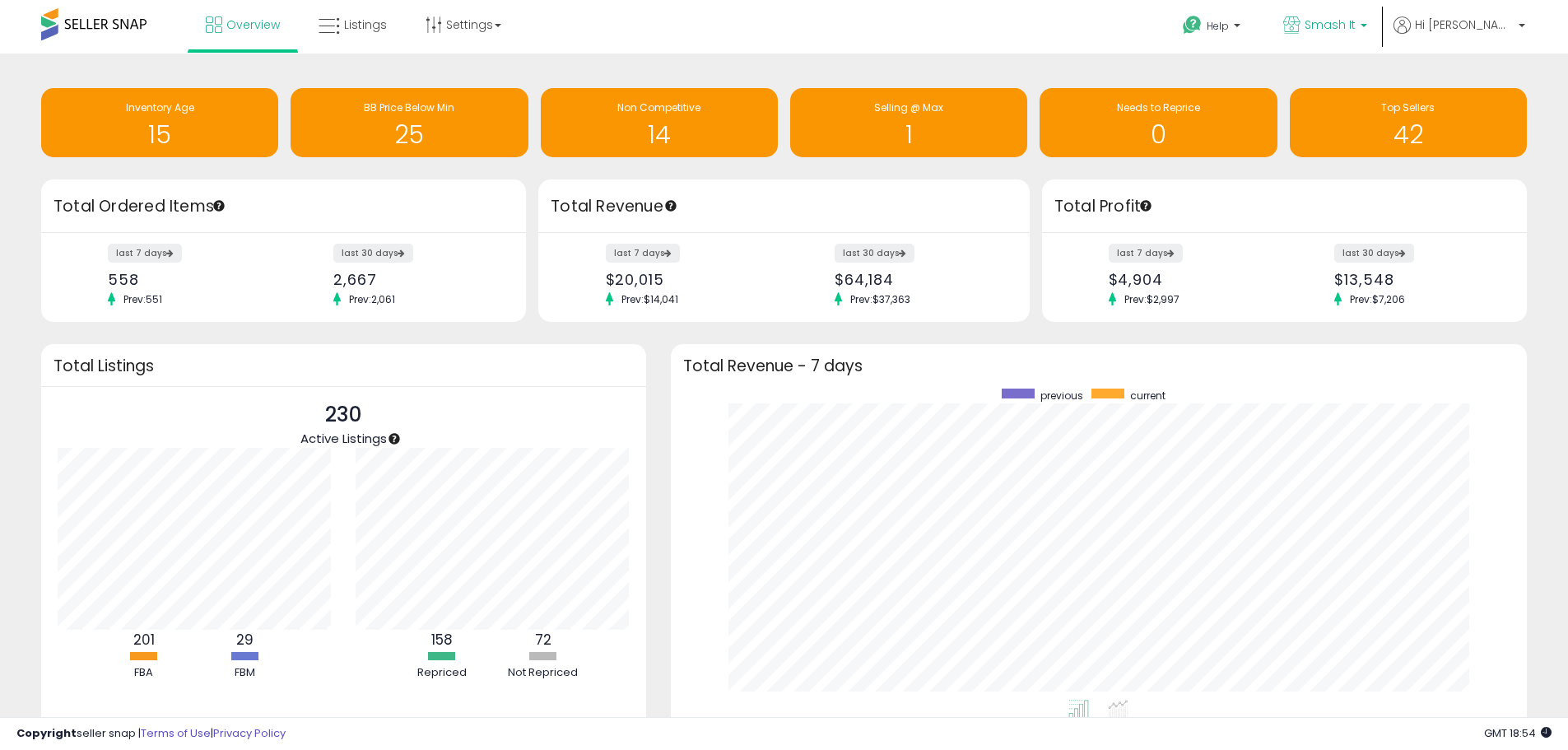
click at [1367, 21] on p "Smash It" at bounding box center [1325, 27] width 84 height 21
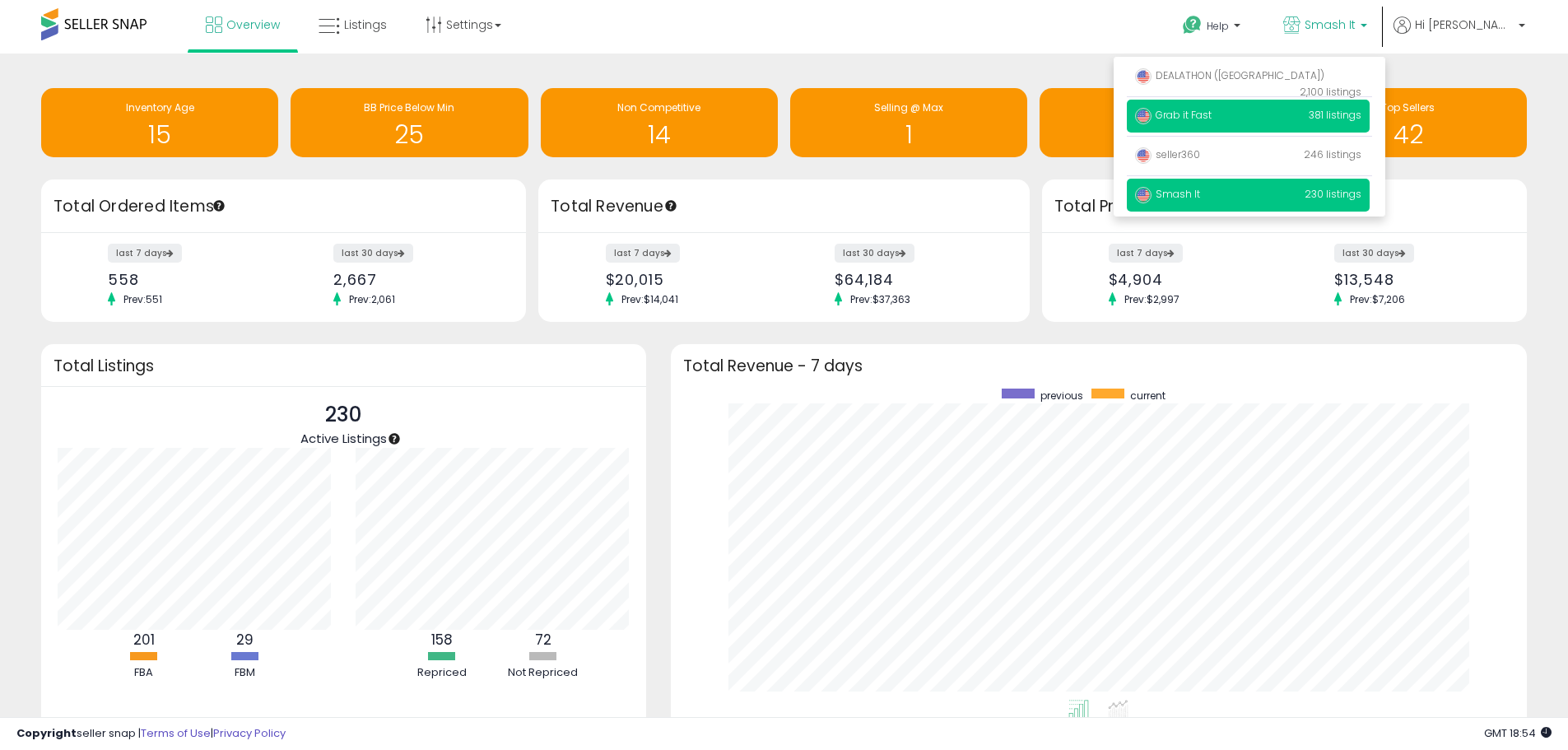
click at [1261, 122] on p "Grab it Fast 381 listings" at bounding box center [1248, 117] width 243 height 33
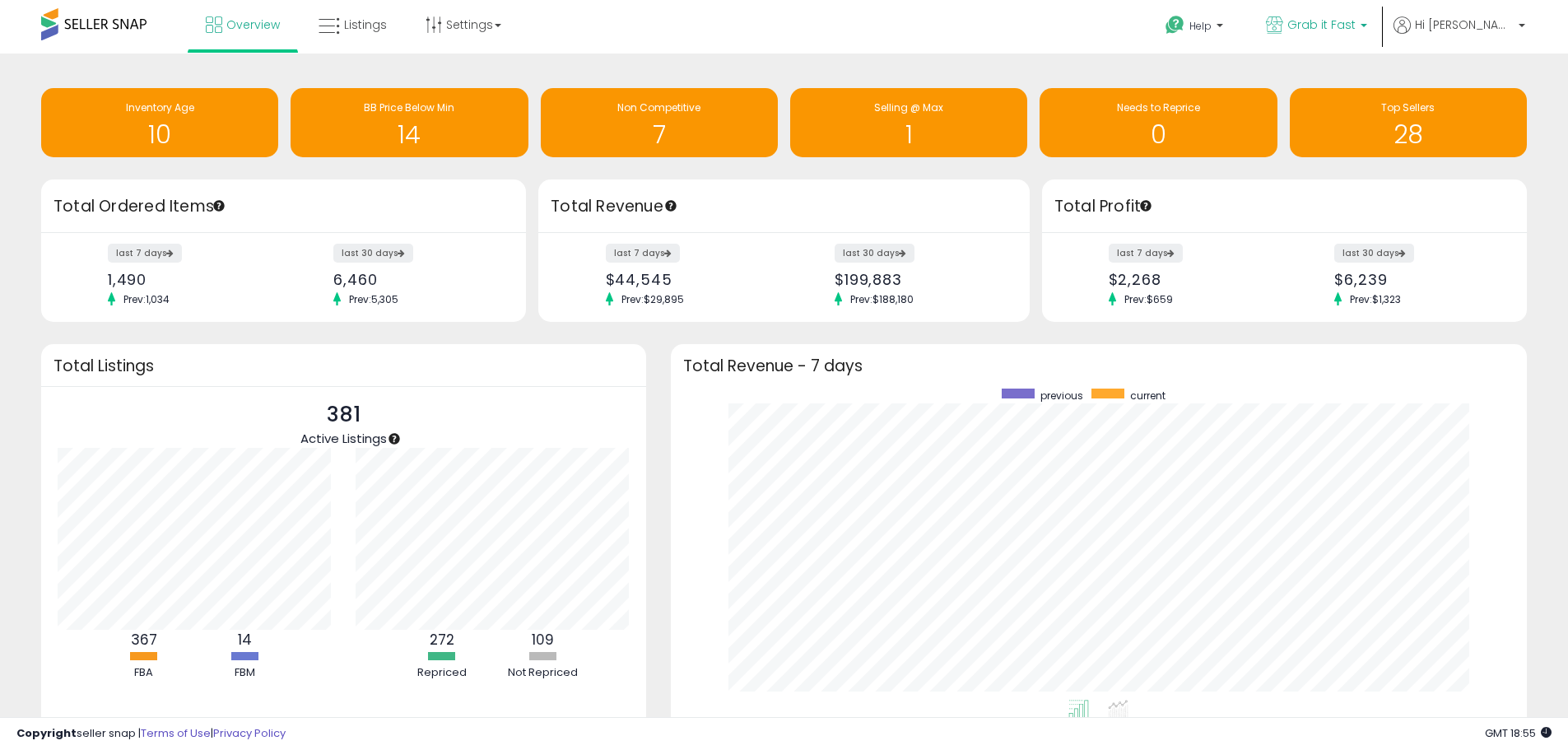
click at [1356, 17] on span "Grab it Fast" at bounding box center [1322, 25] width 68 height 17
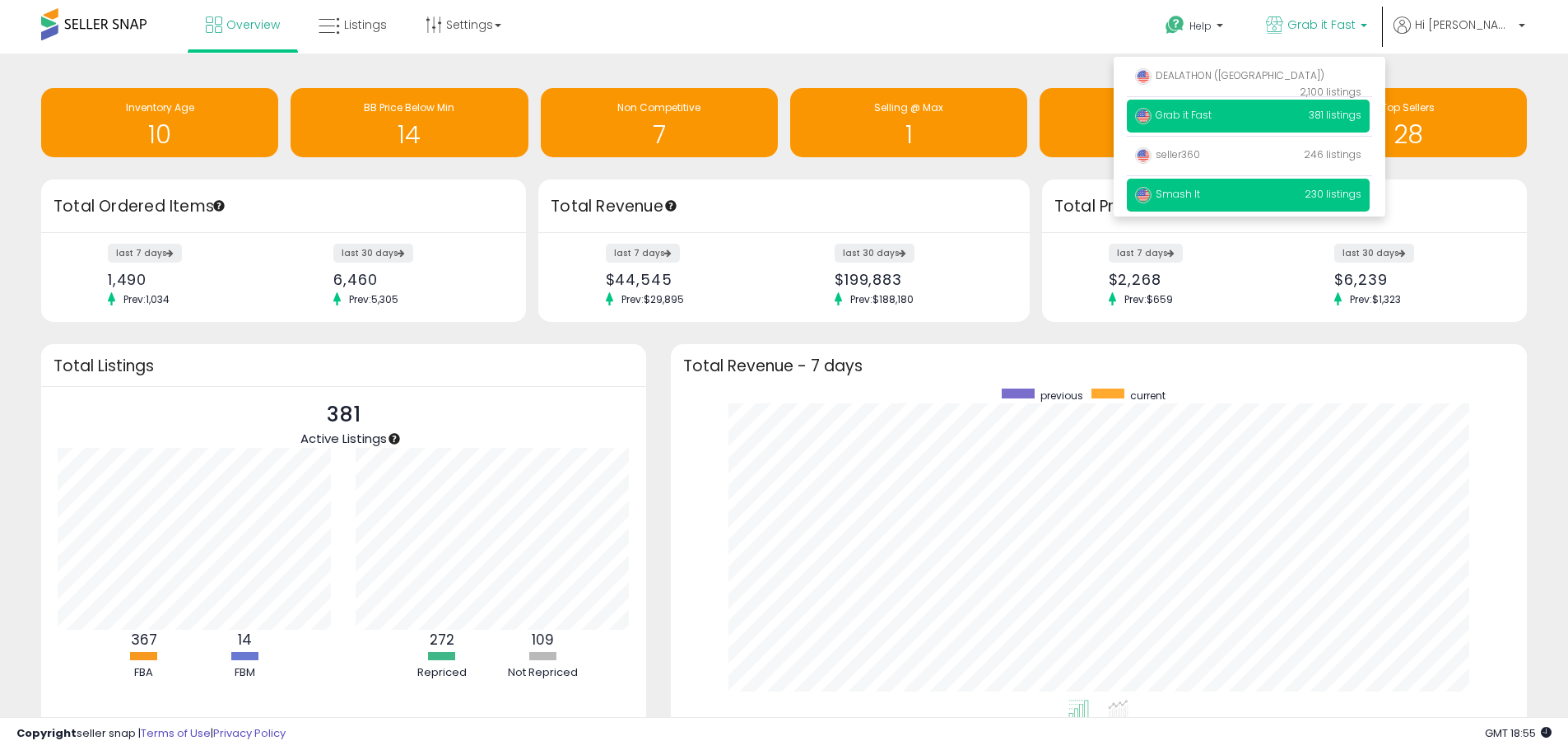
click at [1200, 187] on span "Smash It" at bounding box center [1168, 194] width 65 height 14
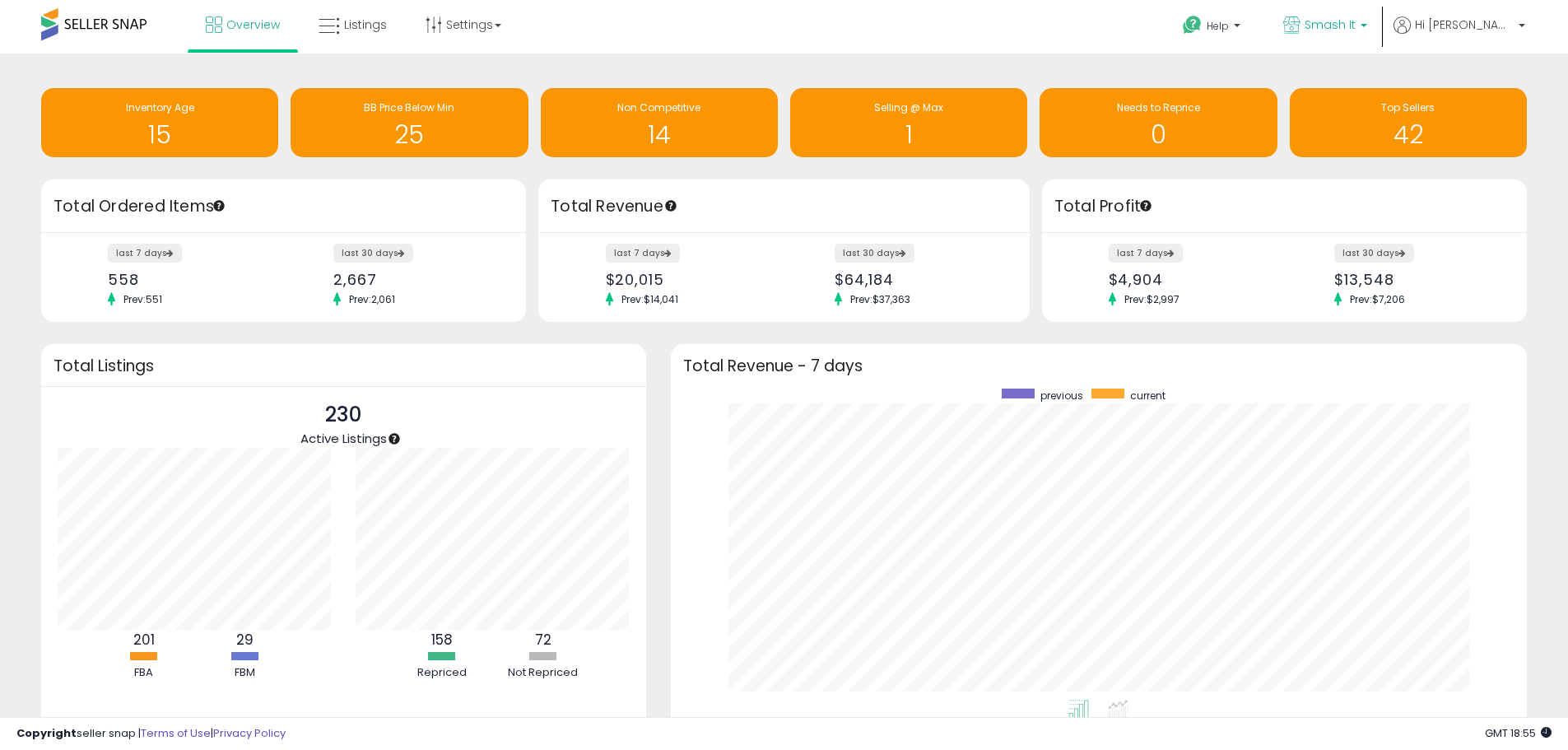
click at [1356, 22] on span "Smash It" at bounding box center [1330, 25] width 51 height 17
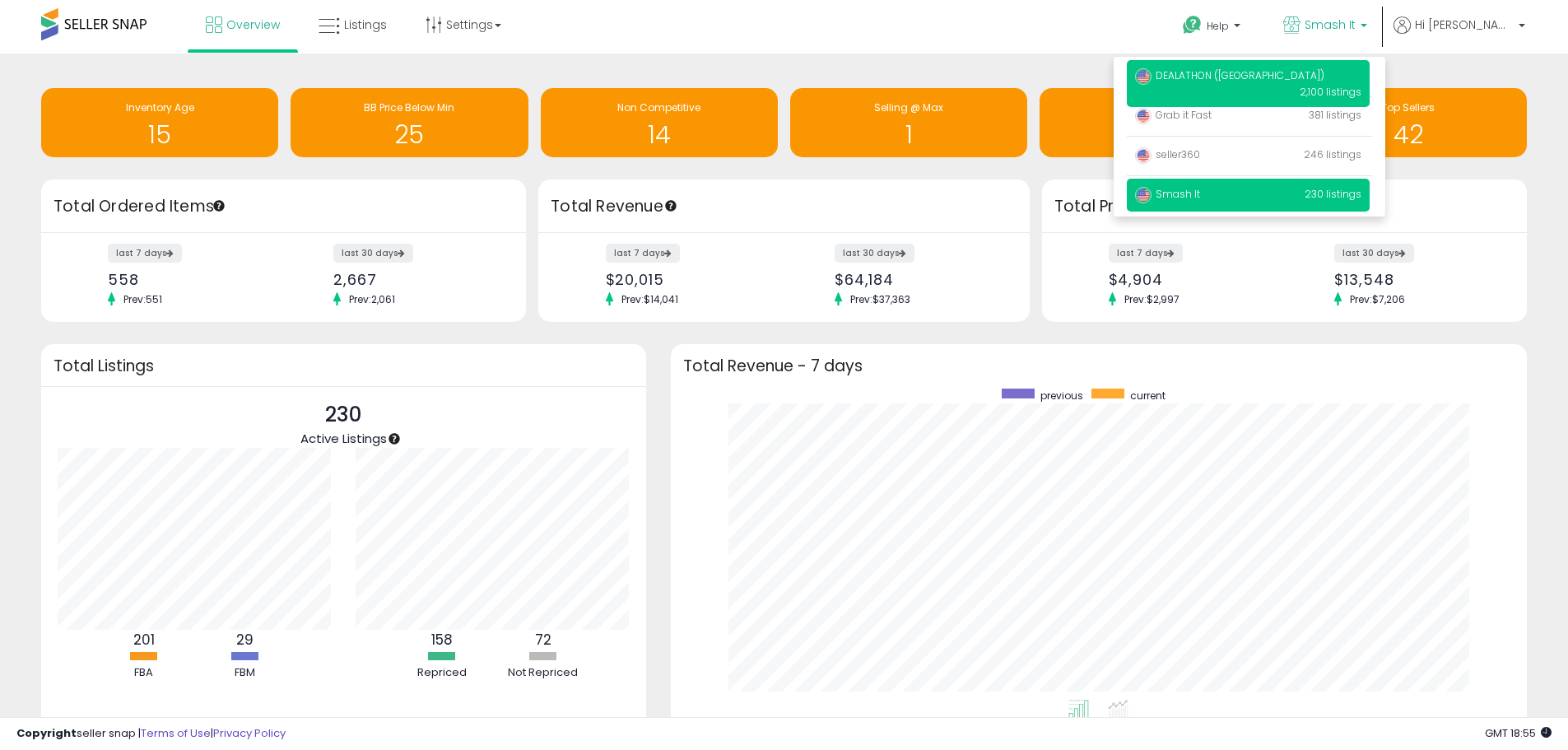
click at [1253, 80] on span "DEALATHON ([GEOGRAPHIC_DATA])" at bounding box center [1229, 75] width 189 height 14
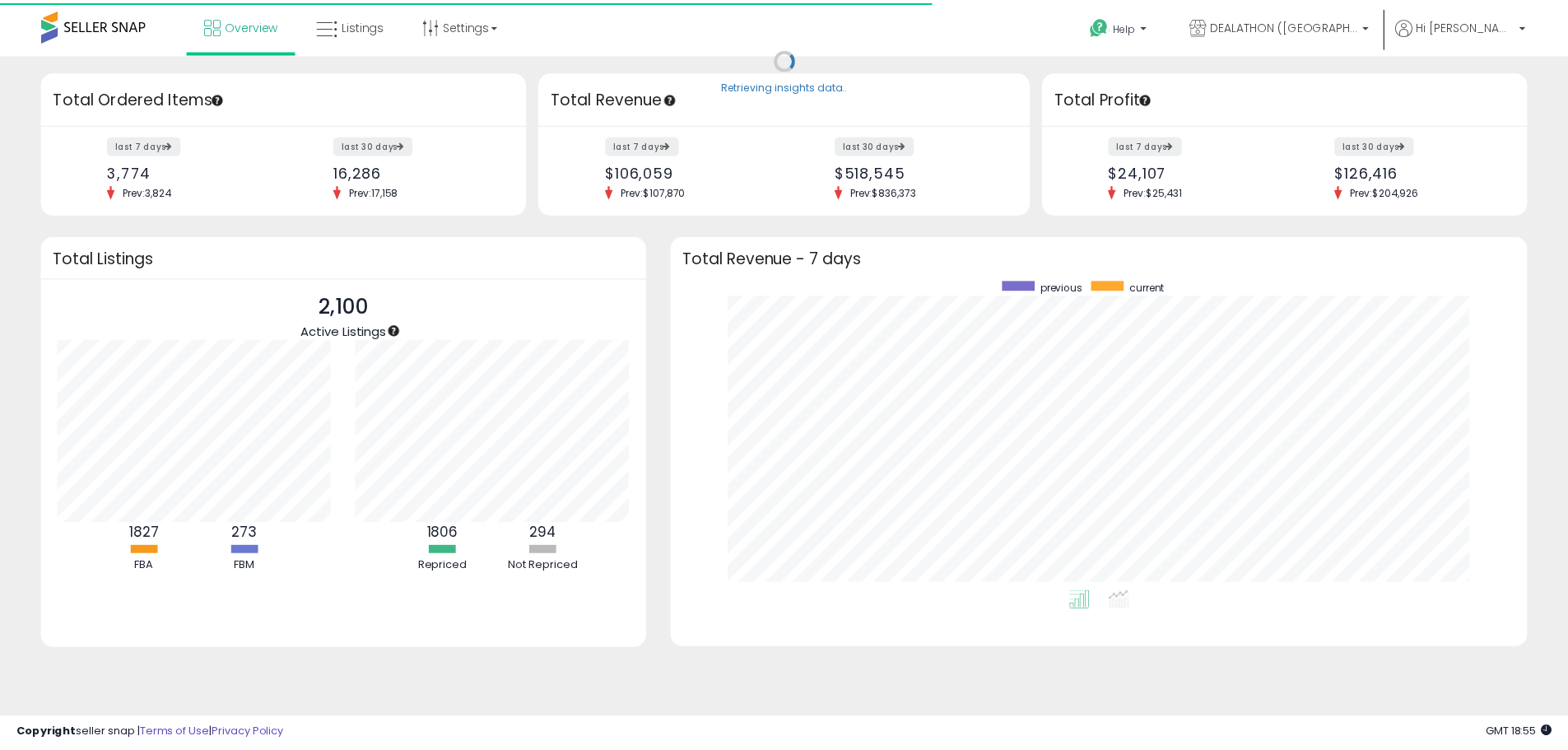
scroll to position [823002, 822355]
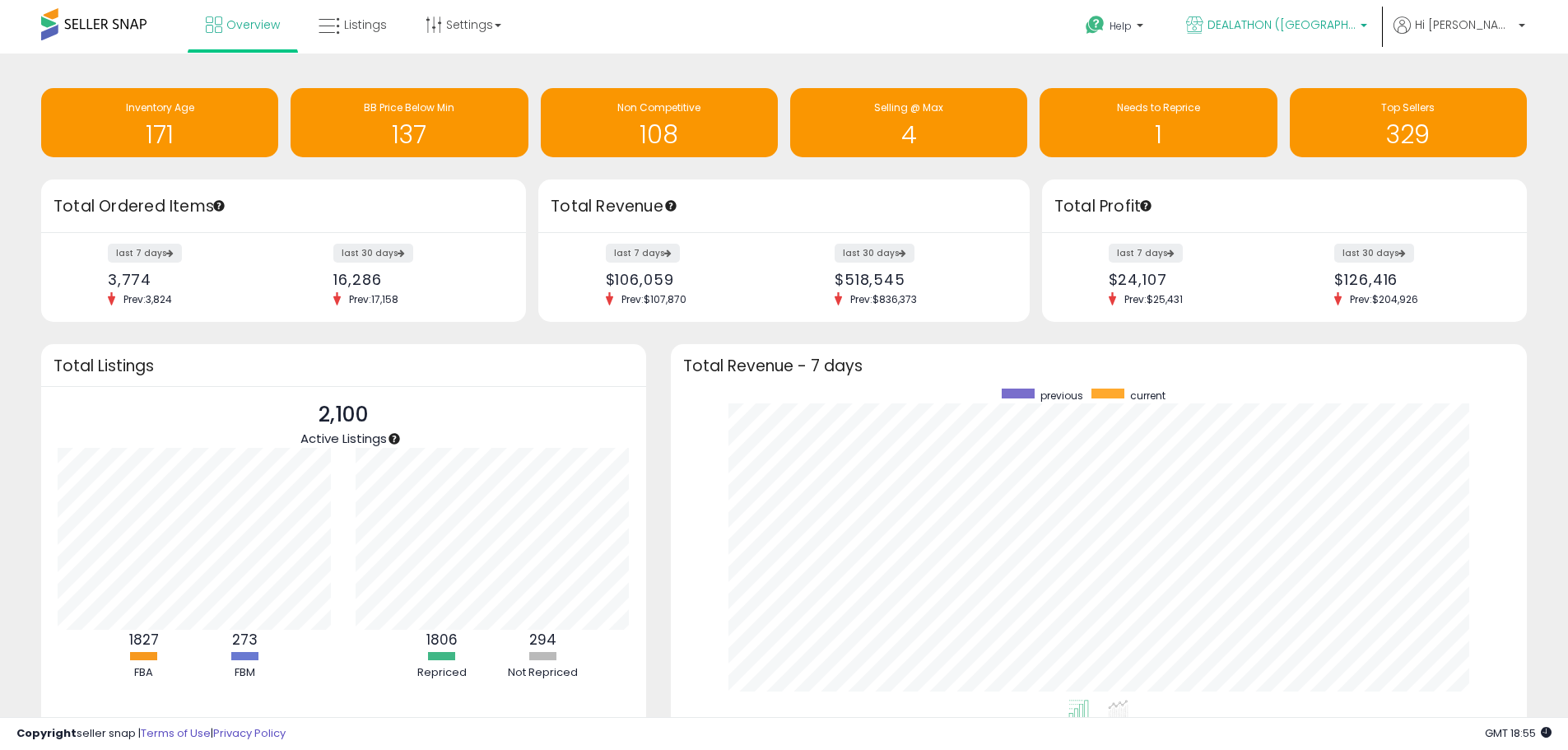
click at [1334, 25] on span "DEALATHON ([GEOGRAPHIC_DATA])" at bounding box center [1282, 25] width 148 height 17
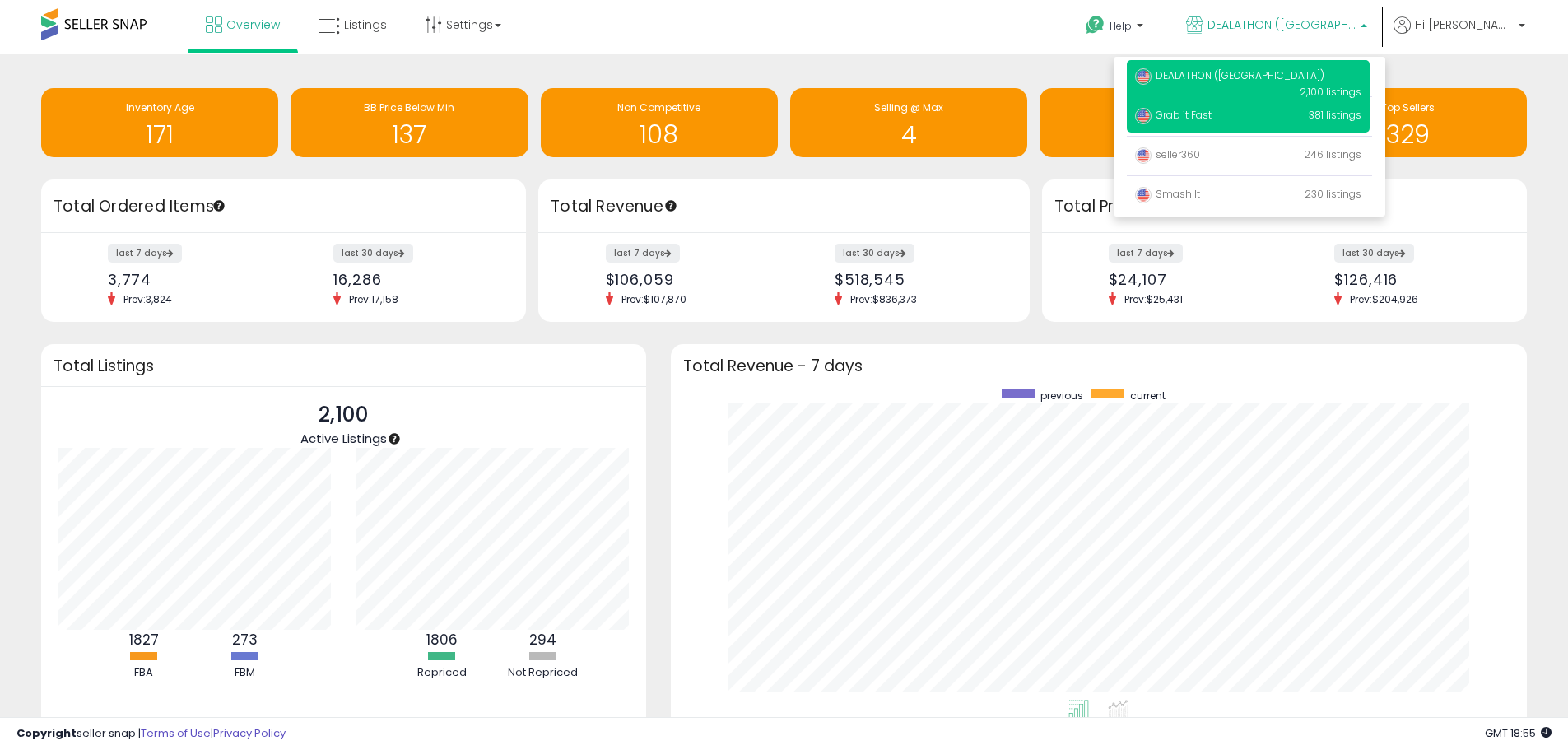
click at [1212, 110] on span "Grab it Fast" at bounding box center [1174, 115] width 77 height 14
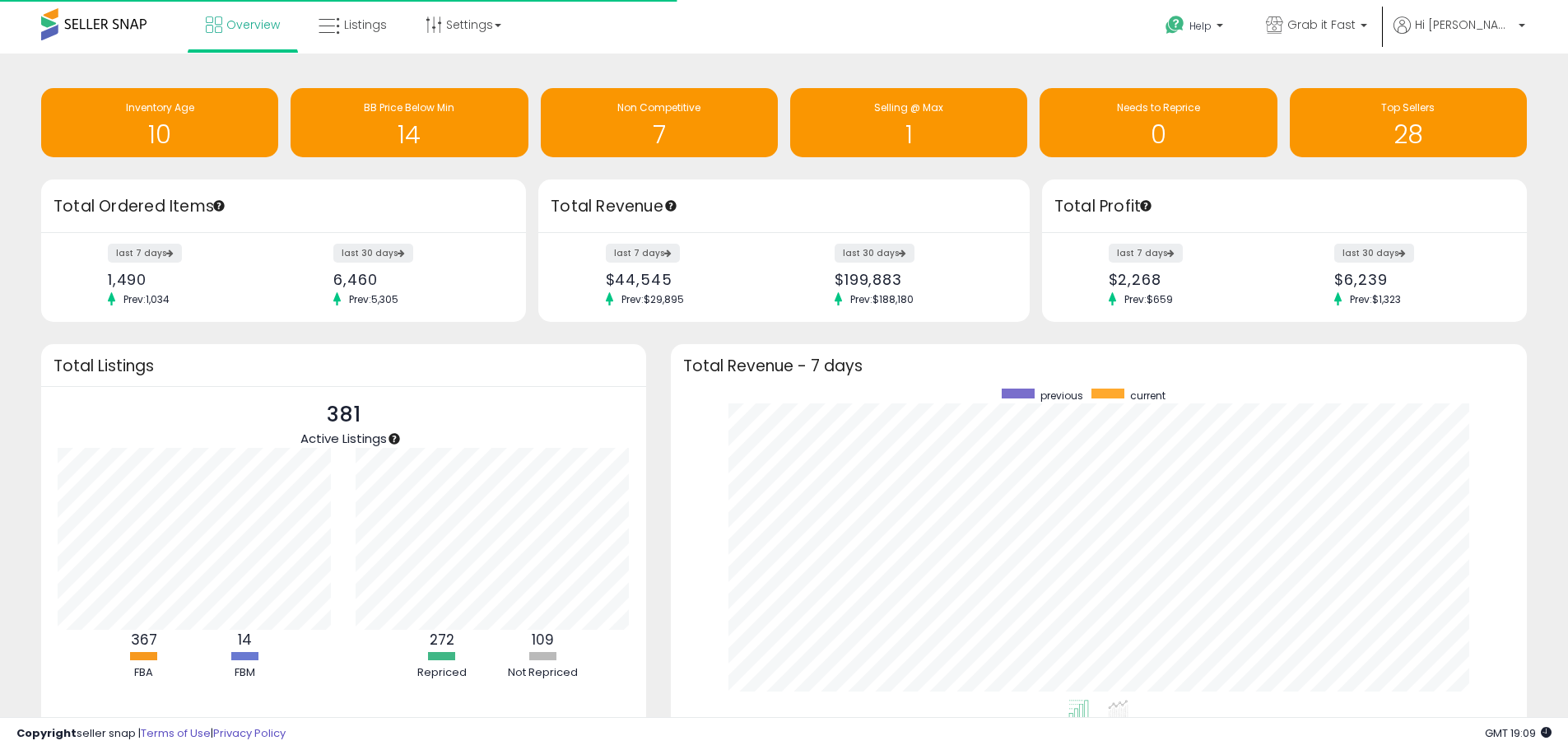
scroll to position [311, 824]
click at [1352, 27] on span "Grab it Fast" at bounding box center [1322, 25] width 68 height 17
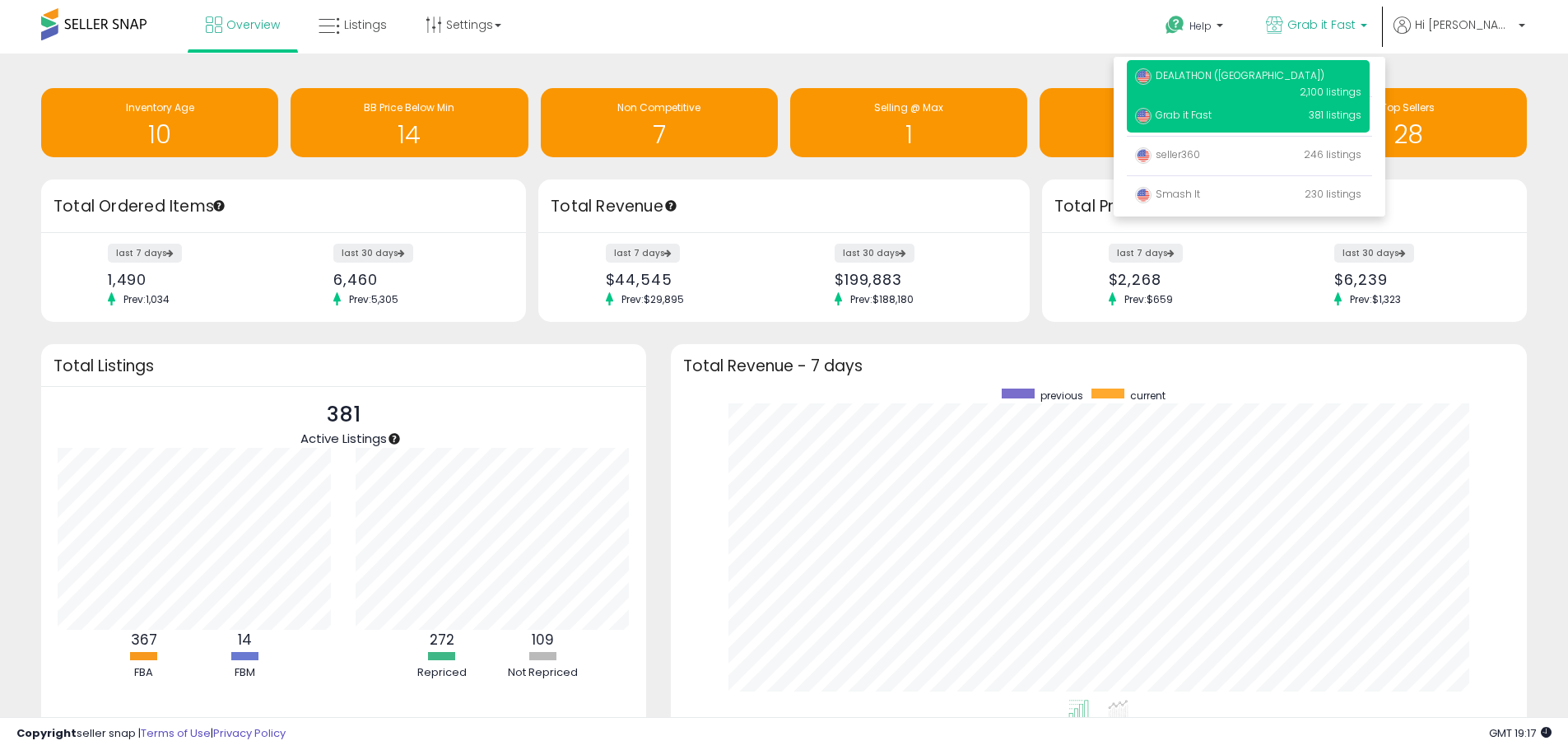
click at [1277, 81] on p "DEALATHON ([GEOGRAPHIC_DATA]) 2,100 listings" at bounding box center [1248, 83] width 243 height 47
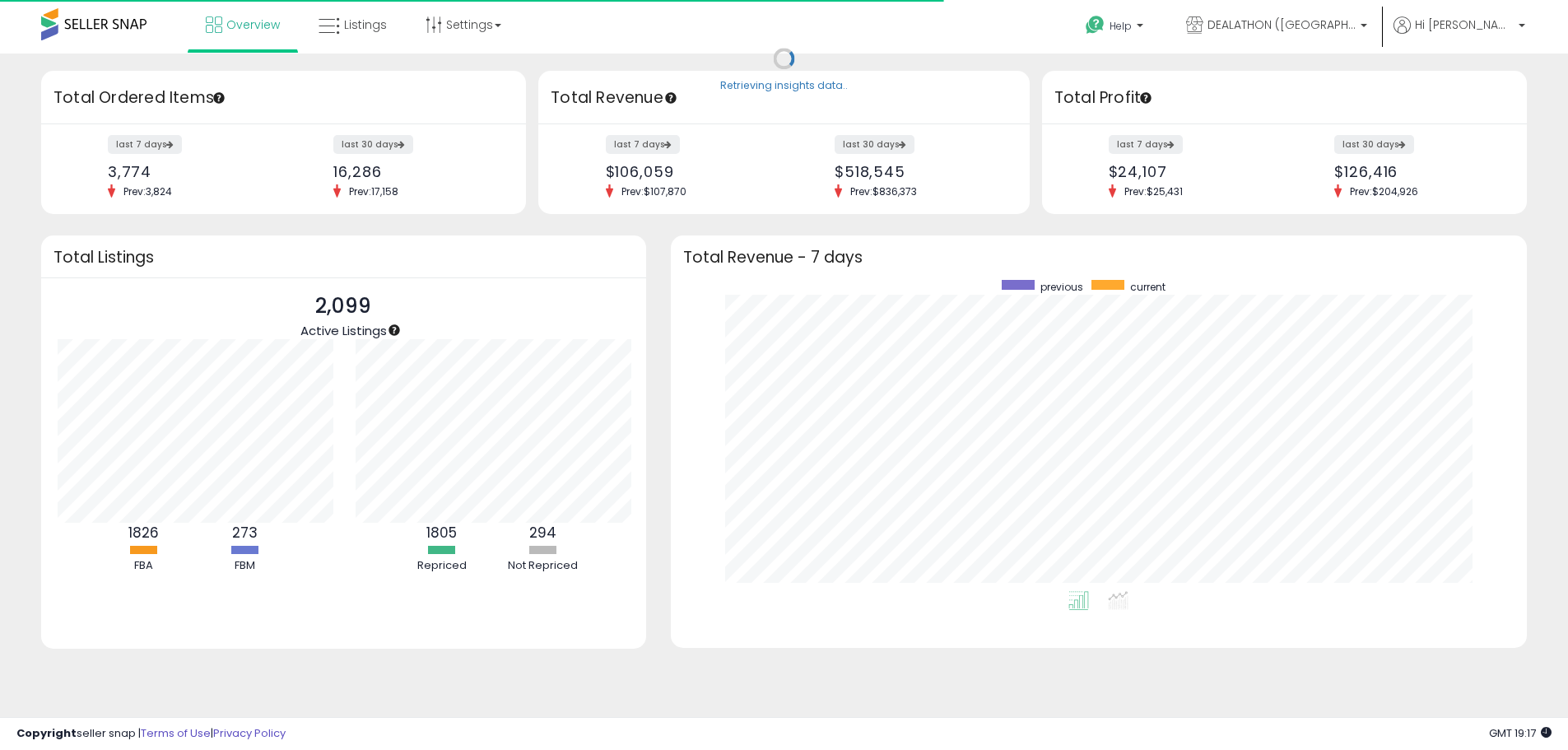
scroll to position [823002, 822355]
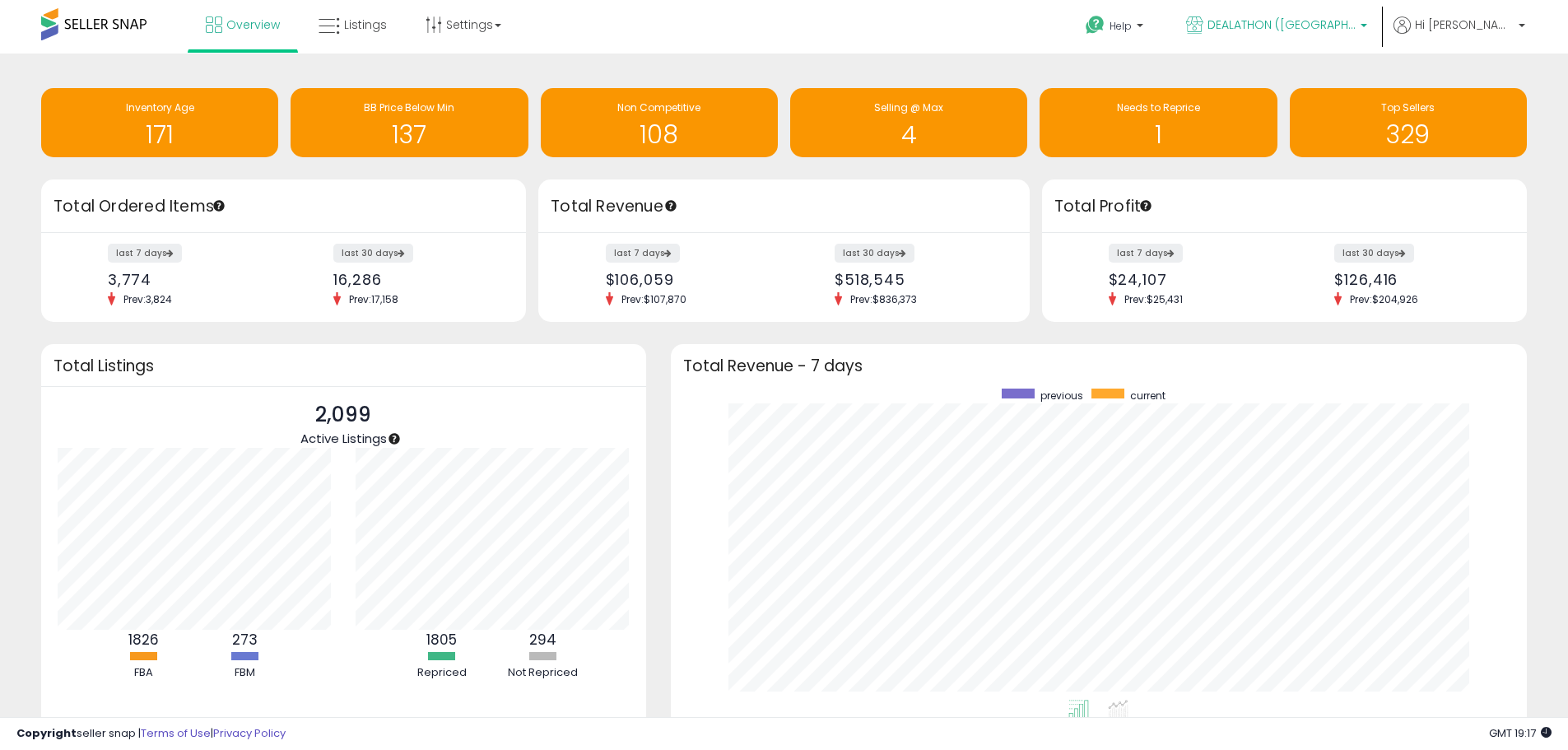
click at [1322, 32] on span "DEALATHON ([GEOGRAPHIC_DATA])" at bounding box center [1282, 25] width 148 height 17
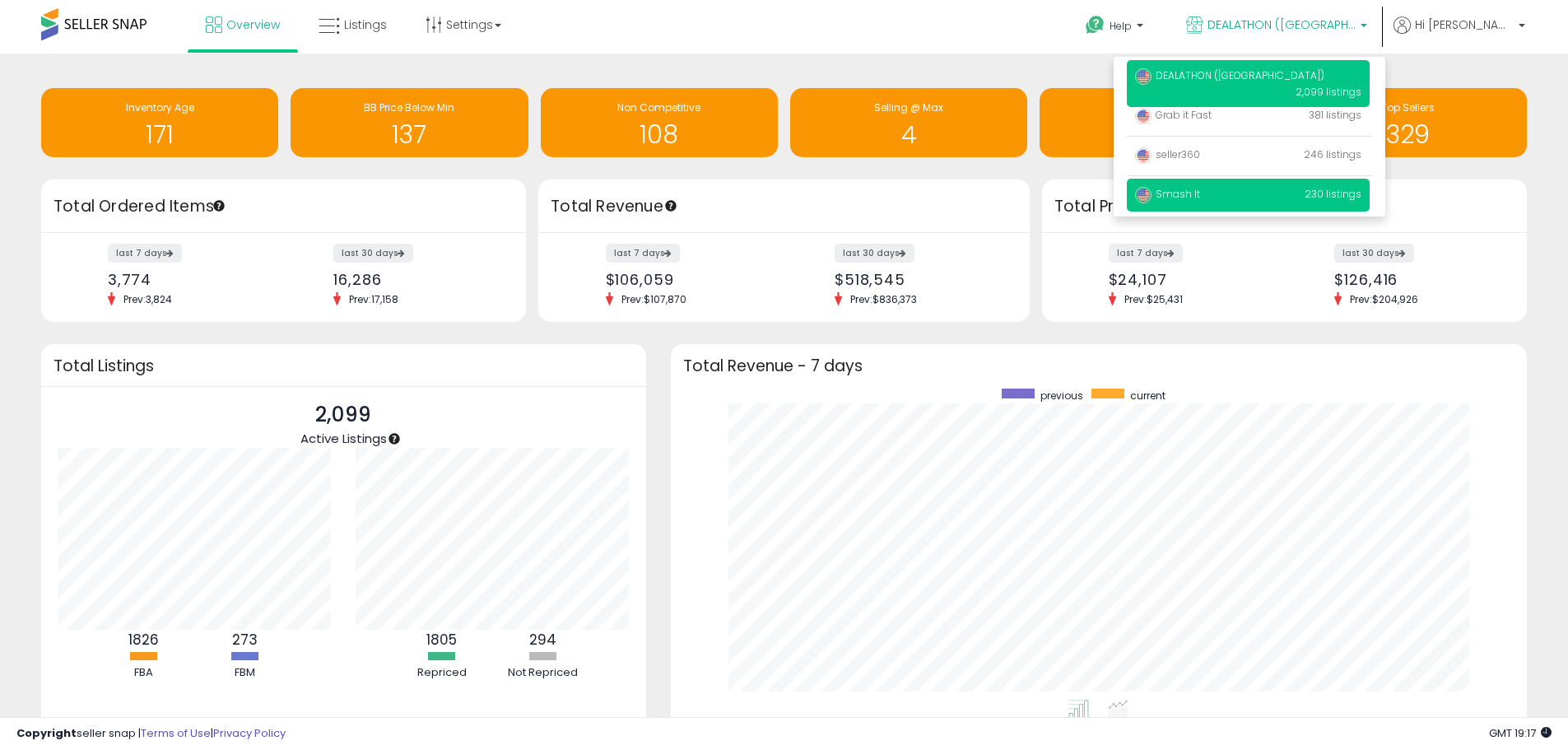
click at [1200, 195] on span "Smash It" at bounding box center [1168, 194] width 65 height 14
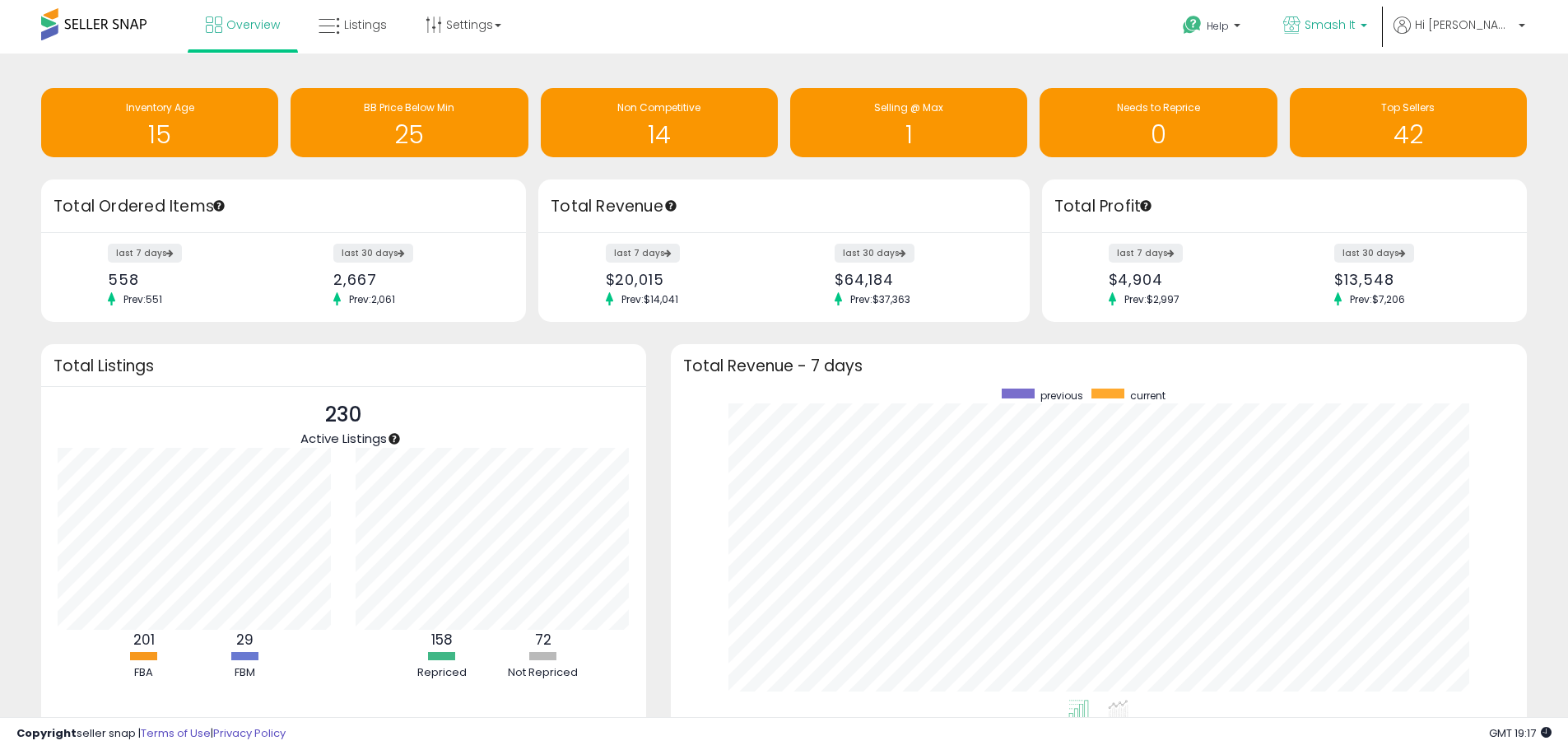
click at [1347, 32] on span "Smash It" at bounding box center [1330, 25] width 51 height 17
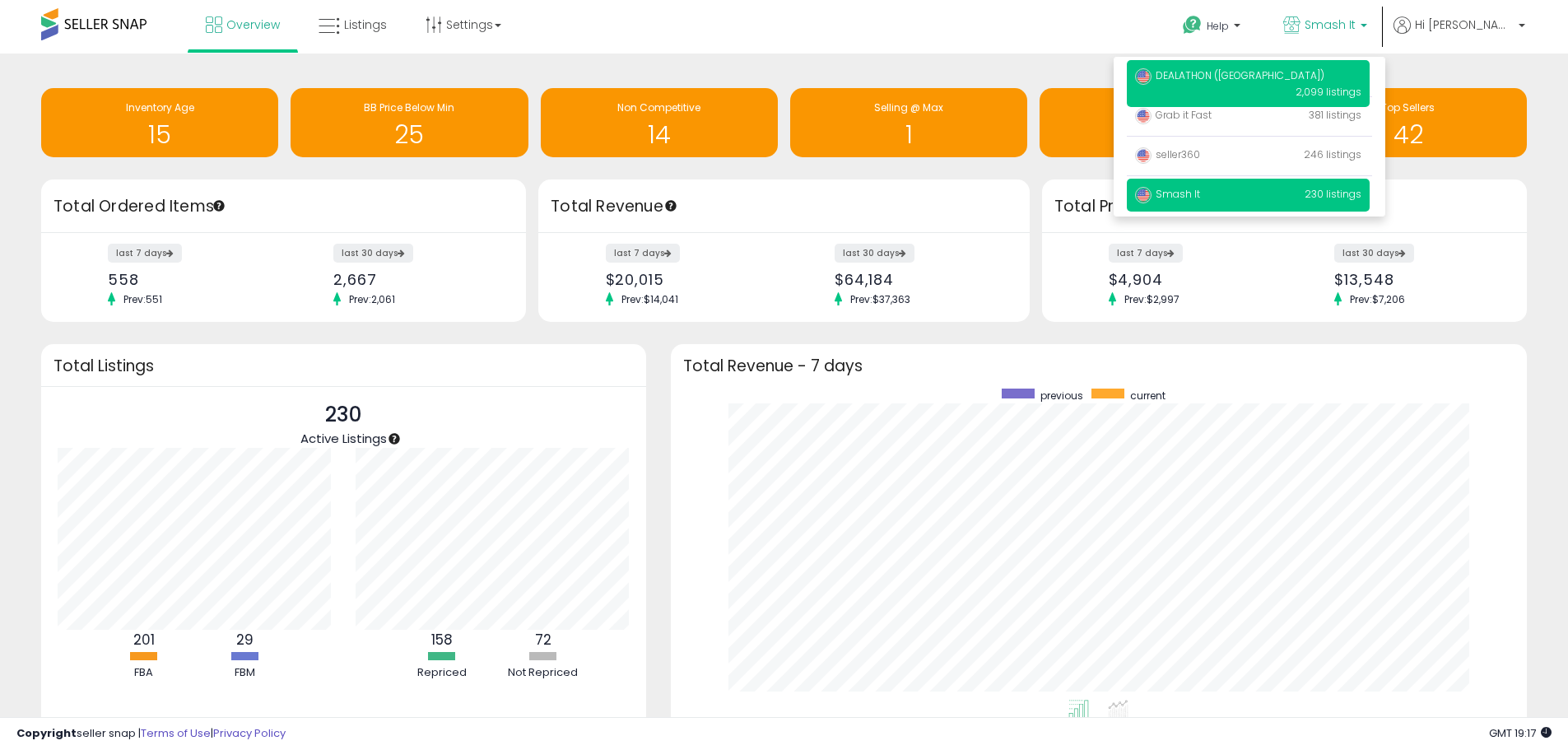
click at [1247, 72] on span "DEALATHON ([GEOGRAPHIC_DATA])" at bounding box center [1229, 75] width 189 height 14
